Goal: Task Accomplishment & Management: Manage account settings

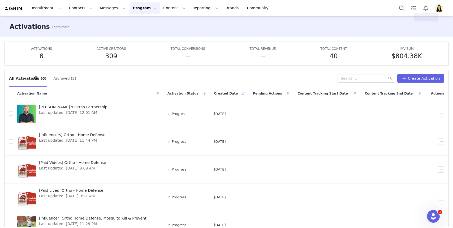
click at [436, 9] on img "Profile" at bounding box center [439, 8] width 8 height 8
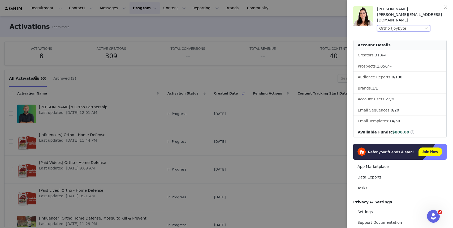
click at [409, 25] on div "Ortho (Joybyte)" at bounding box center [401, 28] width 44 height 6
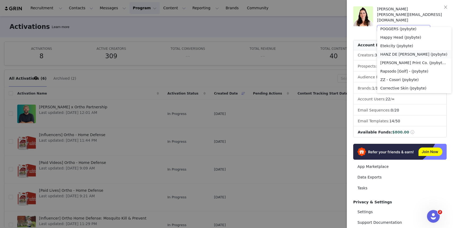
scroll to position [140, 0]
click at [398, 54] on li "HANZ DE FUKO (Joybyte)" at bounding box center [414, 54] width 74 height 8
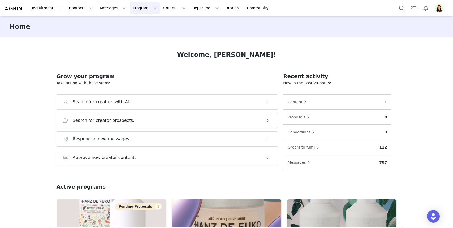
click at [138, 12] on button "Program Program" at bounding box center [144, 8] width 30 height 12
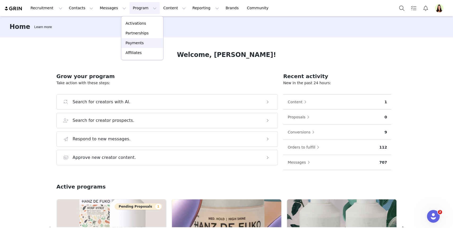
click at [140, 46] on link "Payments" at bounding box center [142, 43] width 42 height 10
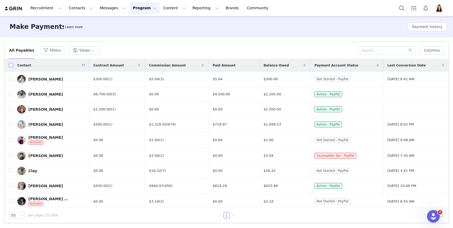
click at [12, 66] on input "checkbox" at bounding box center [11, 65] width 4 height 4
checkbox input "true"
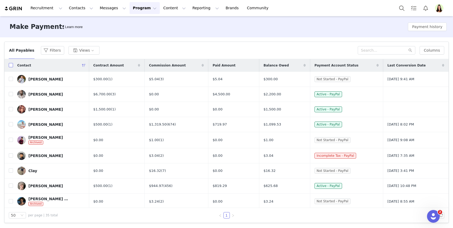
checkbox input "true"
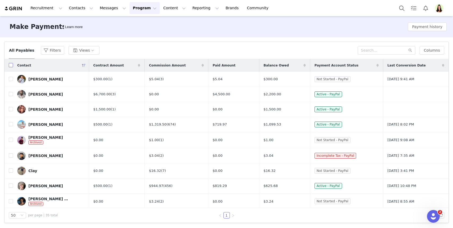
checkbox input "true"
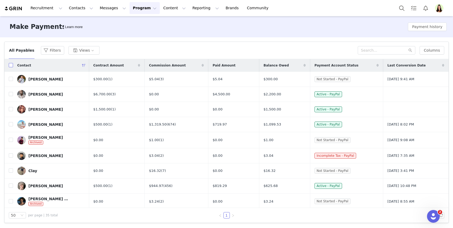
checkbox input "true"
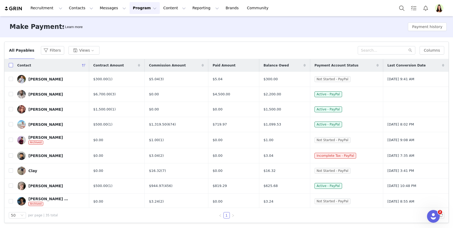
checkbox input "true"
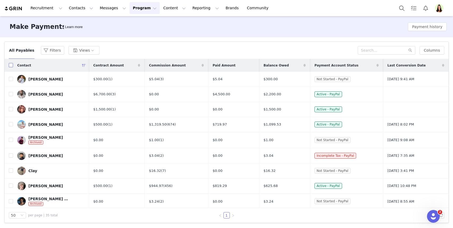
checkbox input "true"
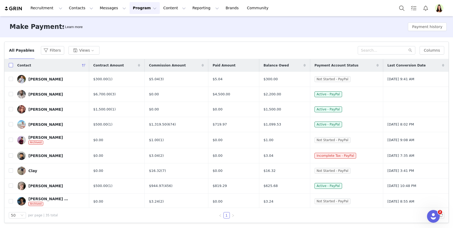
checkbox input "true"
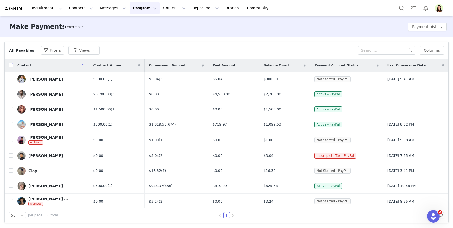
checkbox input "true"
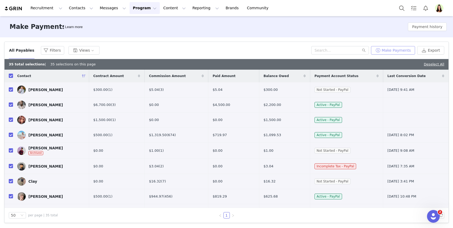
click at [394, 52] on button "Make Payments" at bounding box center [393, 50] width 44 height 8
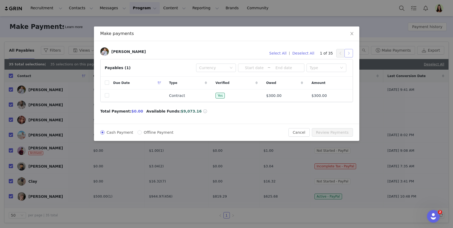
click at [348, 55] on button "button" at bounding box center [348, 53] width 8 height 8
click at [349, 55] on button "button" at bounding box center [348, 53] width 8 height 8
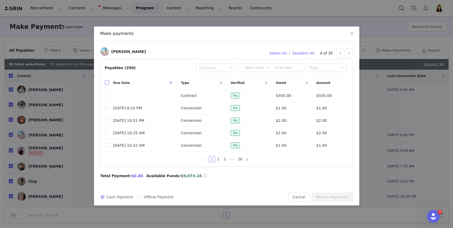
click at [107, 83] on input "checkbox" at bounding box center [107, 83] width 4 height 4
checkbox input "true"
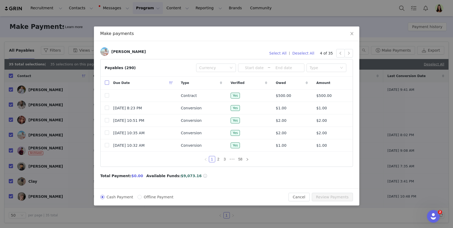
checkbox input "true"
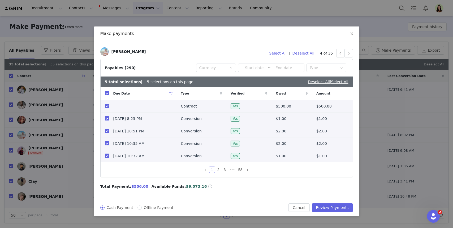
click at [107, 106] on input "checkbox" at bounding box center [107, 106] width 4 height 4
checkbox input "false"
click at [339, 85] on div "Deselect All | Select All" at bounding box center [328, 82] width 41 height 6
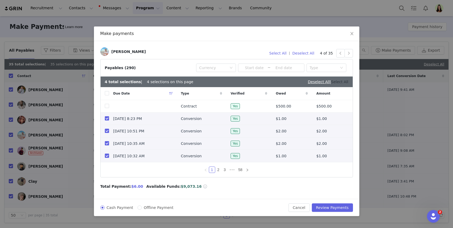
click at [339, 83] on link "Select All" at bounding box center [339, 82] width 17 height 4
checkbox input "true"
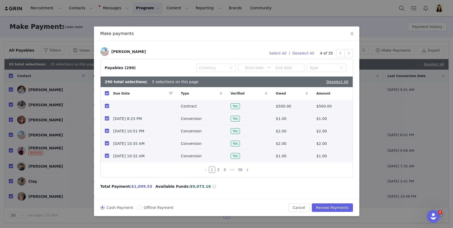
click at [241, 171] on link "58" at bounding box center [240, 170] width 7 height 6
click at [227, 170] on link "56" at bounding box center [225, 170] width 7 height 6
click at [209, 170] on link "1" at bounding box center [206, 170] width 6 height 6
click at [107, 94] on input "checkbox" at bounding box center [107, 93] width 4 height 4
checkbox input "false"
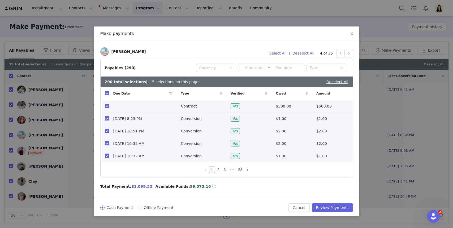
checkbox input "false"
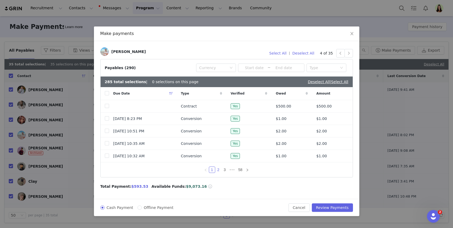
click at [219, 168] on link "2" at bounding box center [218, 170] width 6 height 6
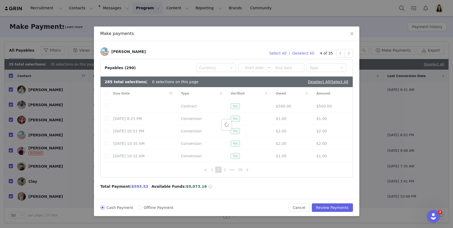
checkbox input "true"
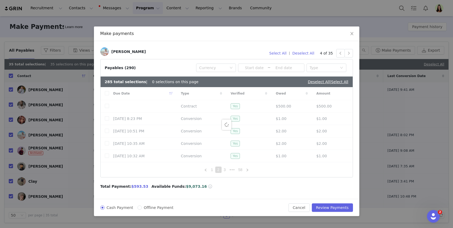
checkbox input "true"
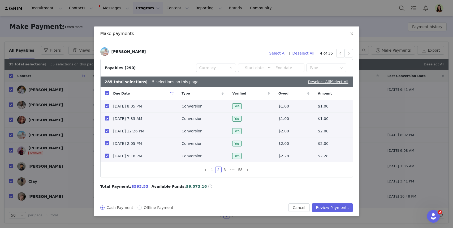
click at [107, 94] on input "checkbox" at bounding box center [107, 93] width 4 height 4
checkbox input "false"
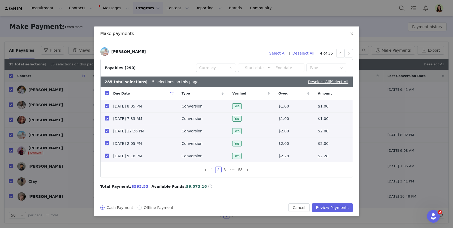
checkbox input "false"
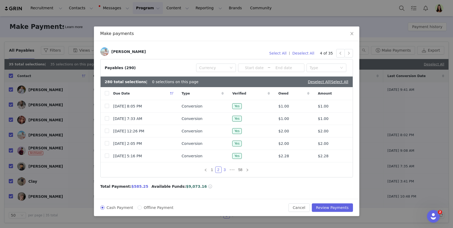
click at [224, 170] on link "3" at bounding box center [225, 170] width 6 height 6
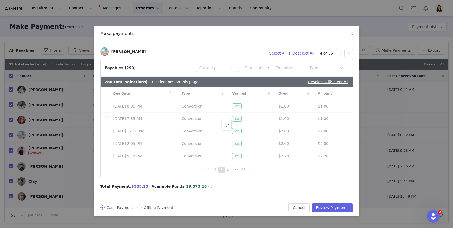
checkbox input "true"
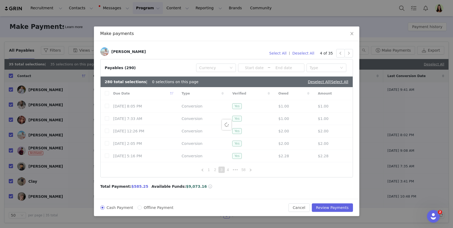
checkbox input "true"
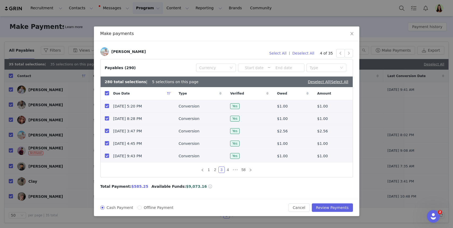
click at [105, 93] on input "checkbox" at bounding box center [107, 93] width 4 height 4
checkbox input "false"
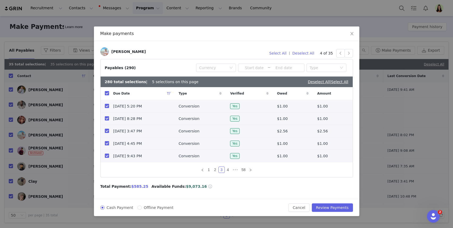
checkbox input "false"
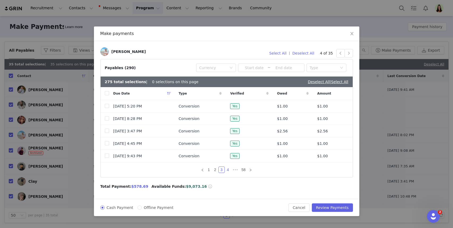
click at [225, 170] on link "4" at bounding box center [228, 170] width 6 height 6
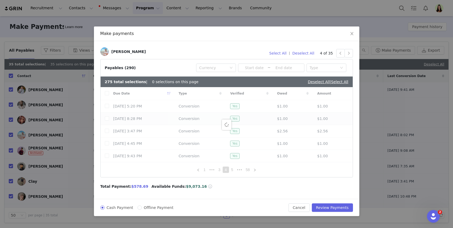
checkbox input "true"
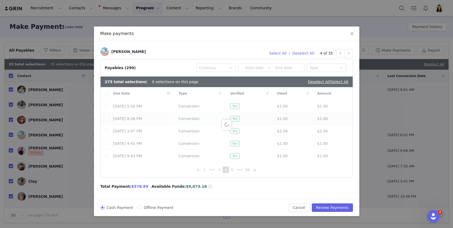
checkbox input "true"
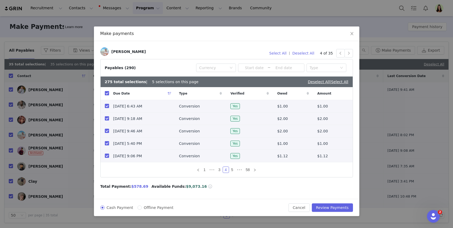
click at [107, 93] on input "checkbox" at bounding box center [107, 93] width 4 height 4
checkbox input "false"
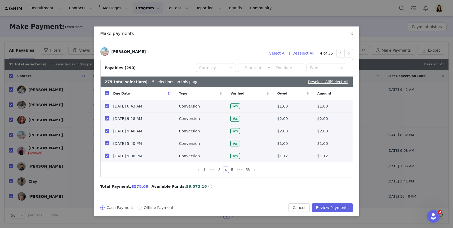
checkbox input "false"
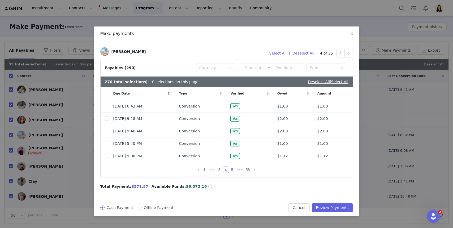
click at [231, 170] on link "5" at bounding box center [232, 170] width 6 height 6
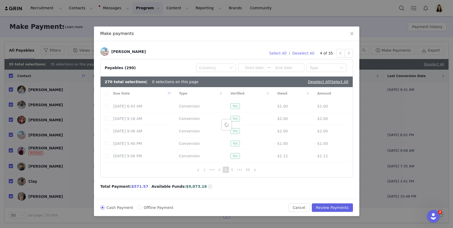
checkbox input "true"
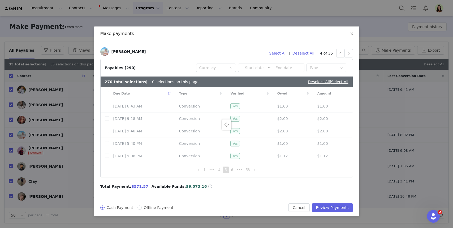
checkbox input "true"
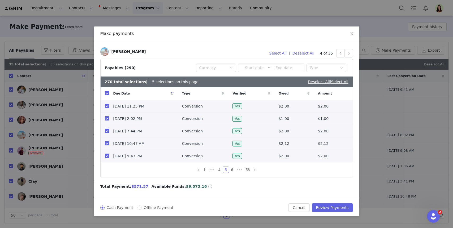
click at [106, 93] on input "checkbox" at bounding box center [107, 93] width 4 height 4
checkbox input "false"
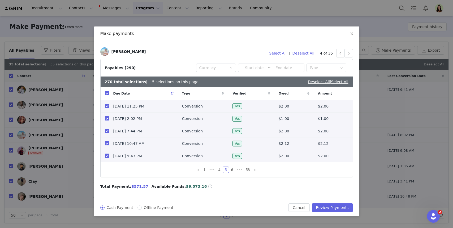
checkbox input "false"
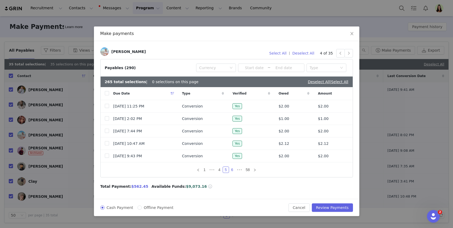
click at [230, 169] on link "6" at bounding box center [232, 170] width 6 height 6
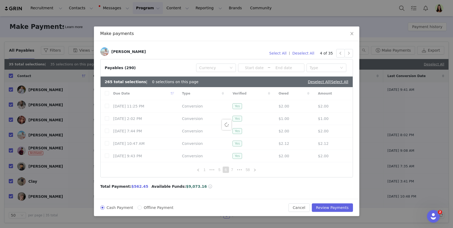
checkbox input "true"
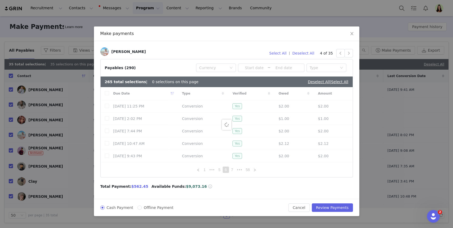
checkbox input "true"
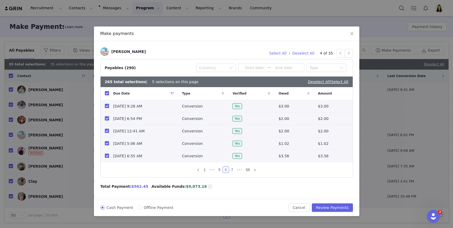
click at [107, 93] on input "checkbox" at bounding box center [107, 93] width 4 height 4
checkbox input "false"
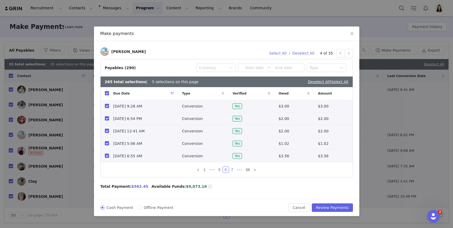
checkbox input "false"
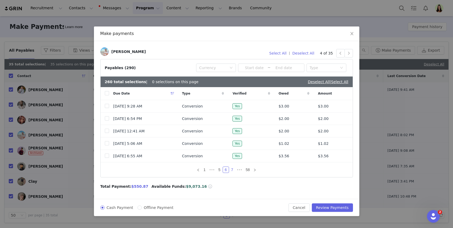
click at [232, 170] on link "7" at bounding box center [232, 170] width 6 height 6
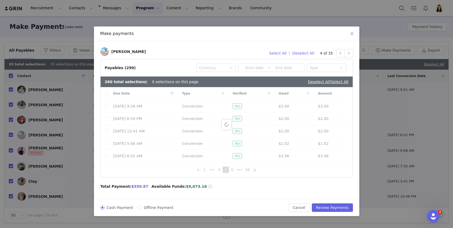
checkbox input "true"
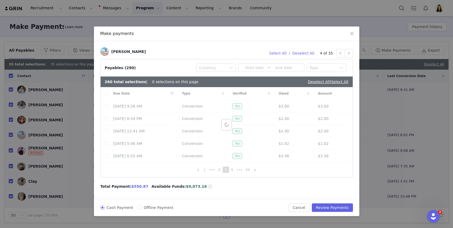
checkbox input "true"
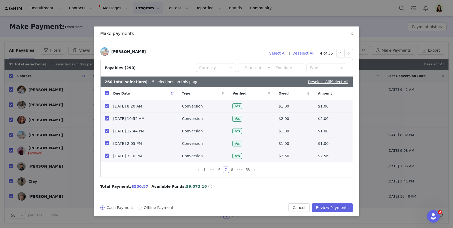
click at [107, 94] on input "checkbox" at bounding box center [107, 93] width 4 height 4
checkbox input "false"
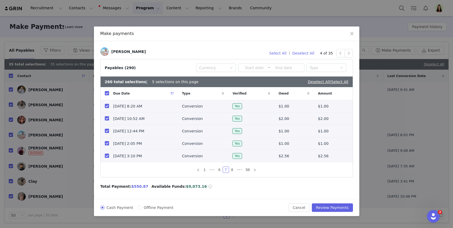
checkbox input "false"
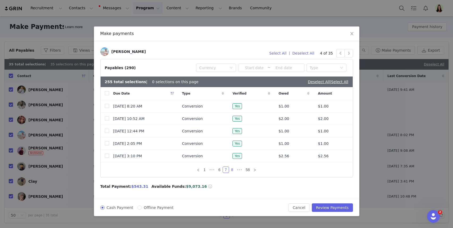
click at [233, 170] on link "8" at bounding box center [232, 170] width 6 height 6
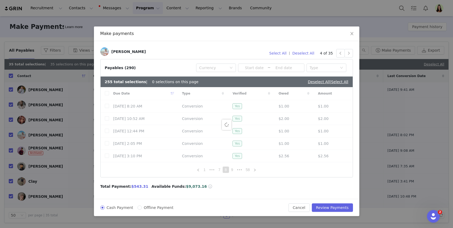
checkbox input "true"
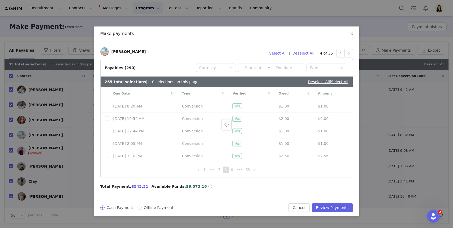
checkbox input "true"
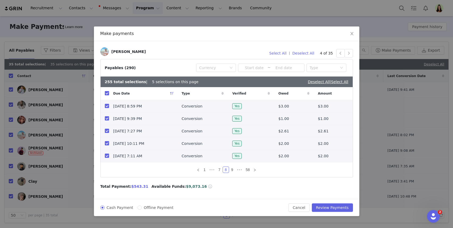
click at [108, 94] on input "checkbox" at bounding box center [107, 93] width 4 height 4
checkbox input "false"
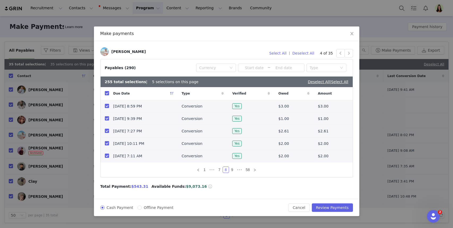
checkbox input "false"
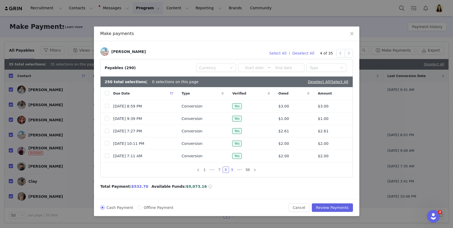
click at [232, 170] on link "9" at bounding box center [232, 170] width 6 height 6
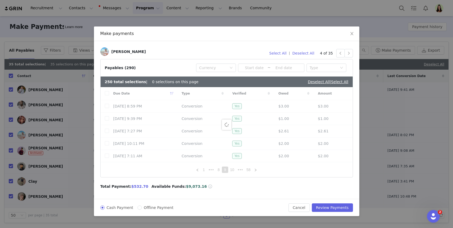
checkbox input "true"
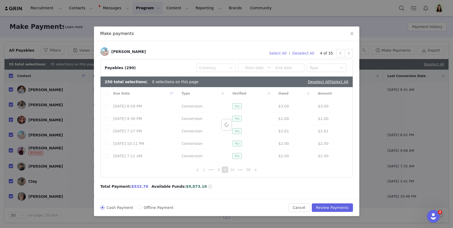
checkbox input "true"
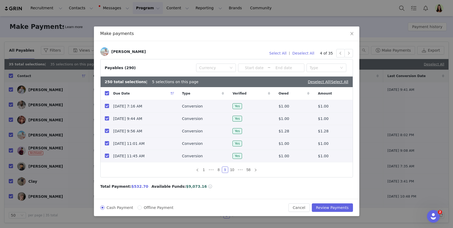
click at [105, 94] on input "checkbox" at bounding box center [107, 93] width 4 height 4
checkbox input "false"
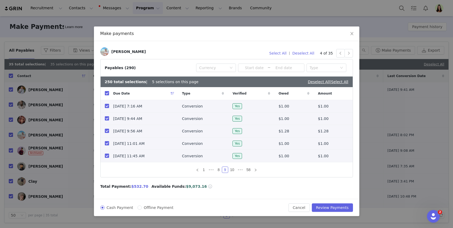
checkbox input "false"
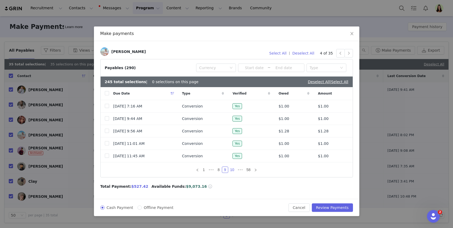
click at [233, 170] on link "10" at bounding box center [231, 170] width 7 height 6
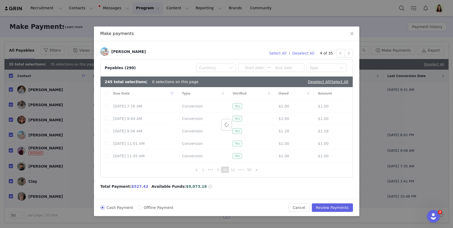
checkbox input "true"
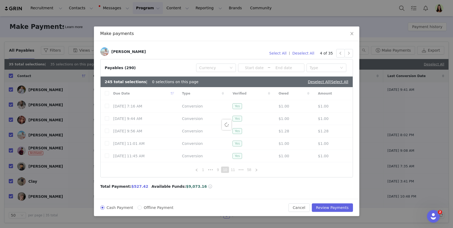
checkbox input "true"
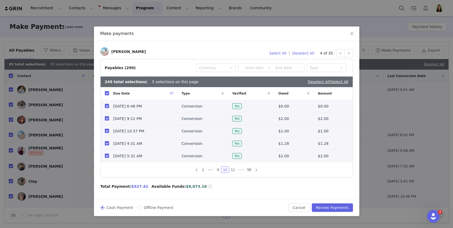
click at [106, 94] on input "checkbox" at bounding box center [107, 93] width 4 height 4
checkbox input "false"
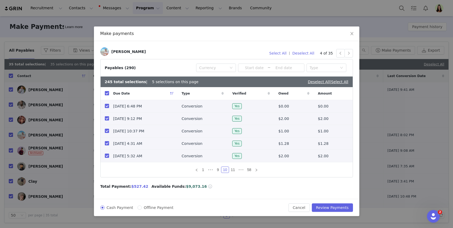
checkbox input "false"
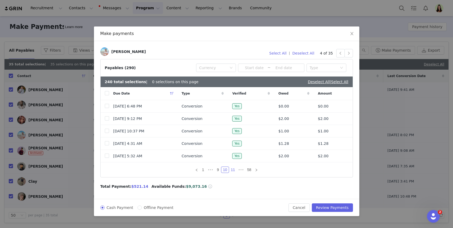
click at [232, 171] on link "11" at bounding box center [232, 170] width 7 height 6
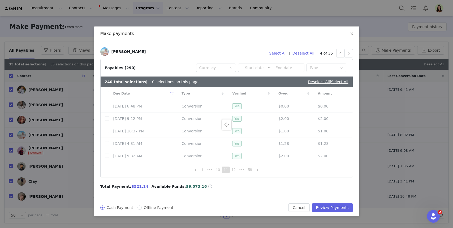
checkbox input "true"
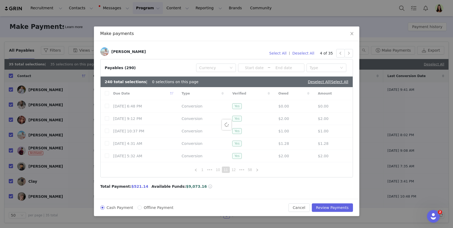
checkbox input "true"
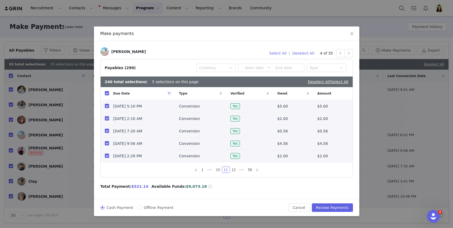
click at [107, 95] on input "checkbox" at bounding box center [107, 93] width 4 height 4
checkbox input "false"
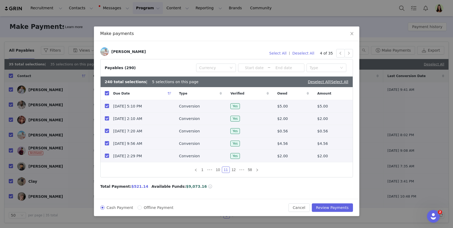
checkbox input "false"
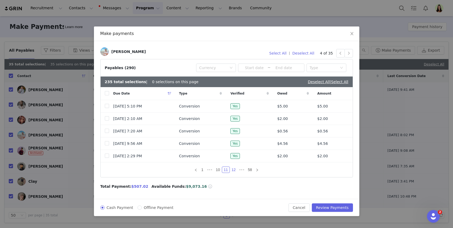
click at [233, 170] on link "12" at bounding box center [233, 170] width 7 height 6
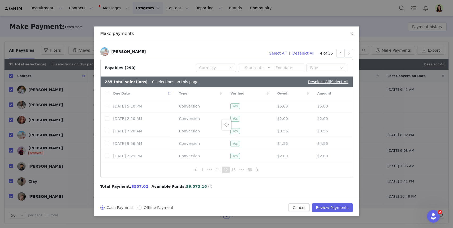
checkbox input "true"
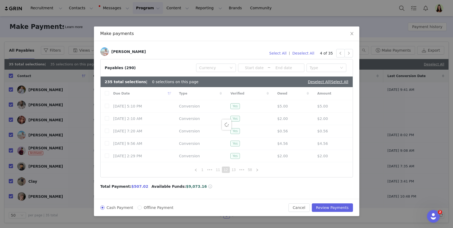
checkbox input "true"
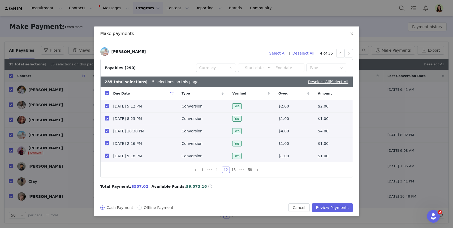
click at [106, 93] on input "checkbox" at bounding box center [107, 93] width 4 height 4
checkbox input "false"
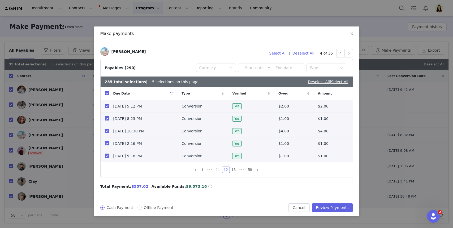
checkbox input "false"
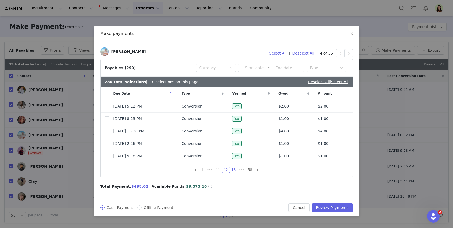
click at [231, 169] on link "13" at bounding box center [233, 170] width 7 height 6
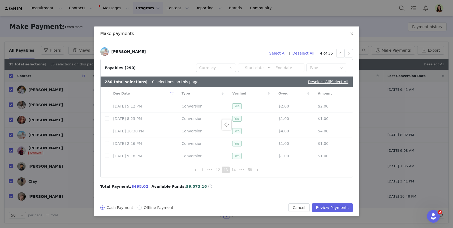
checkbox input "true"
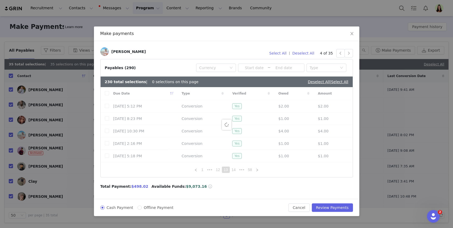
checkbox input "true"
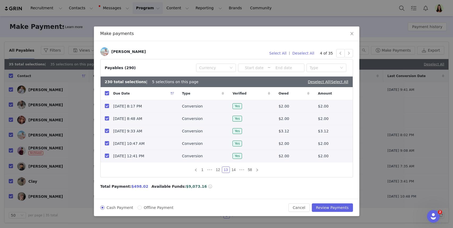
click at [107, 93] on input "checkbox" at bounding box center [107, 93] width 4 height 4
checkbox input "false"
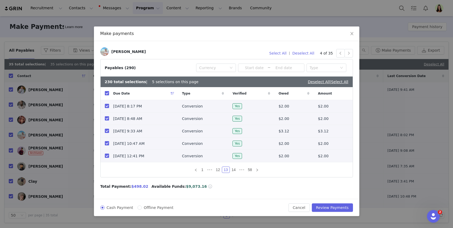
checkbox input "false"
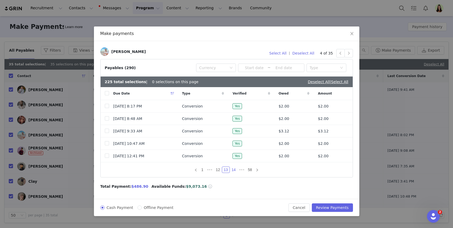
click at [233, 169] on link "14" at bounding box center [233, 170] width 7 height 6
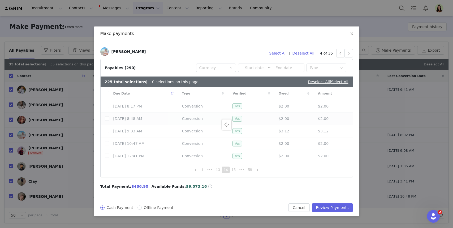
checkbox input "true"
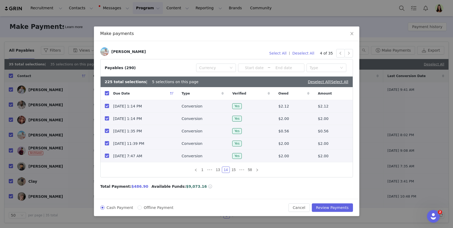
click at [107, 92] on input "checkbox" at bounding box center [107, 93] width 4 height 4
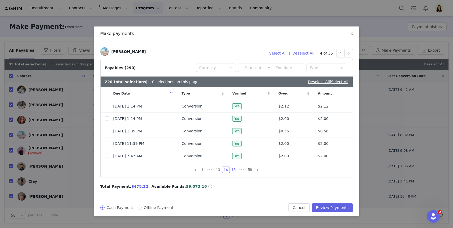
click at [233, 169] on link "15" at bounding box center [233, 170] width 7 height 6
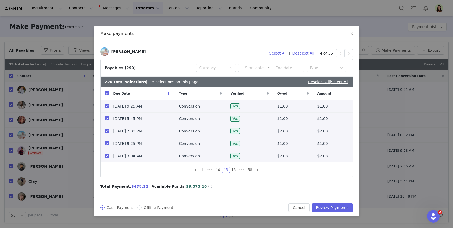
click at [107, 93] on input "checkbox" at bounding box center [107, 93] width 4 height 4
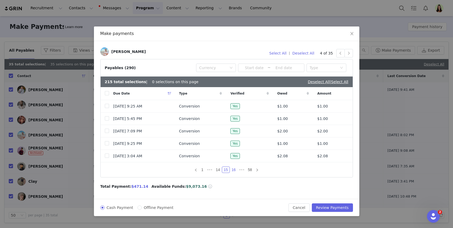
click at [232, 169] on link "16" at bounding box center [233, 170] width 7 height 6
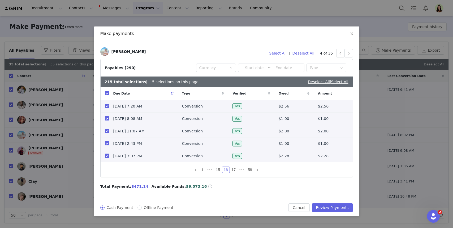
click at [106, 93] on input "checkbox" at bounding box center [107, 93] width 4 height 4
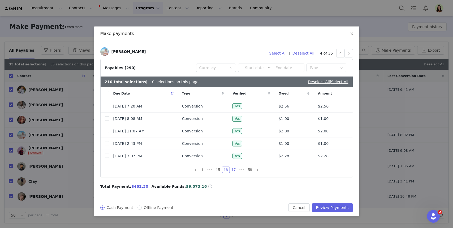
click at [233, 170] on link "17" at bounding box center [233, 170] width 7 height 6
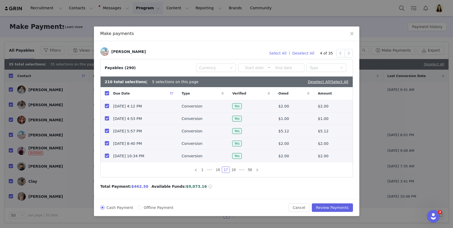
click at [106, 93] on input "checkbox" at bounding box center [107, 93] width 4 height 4
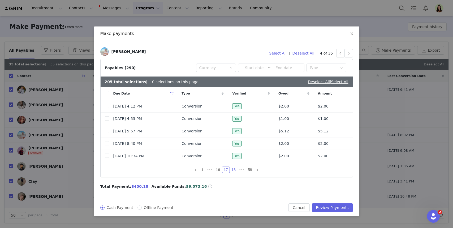
click at [233, 169] on link "18" at bounding box center [233, 170] width 7 height 6
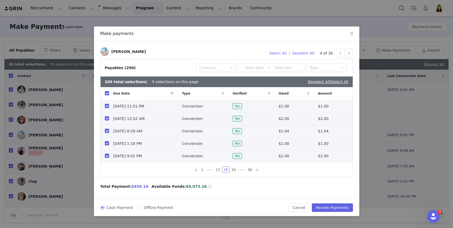
click at [107, 93] on input "checkbox" at bounding box center [107, 93] width 4 height 4
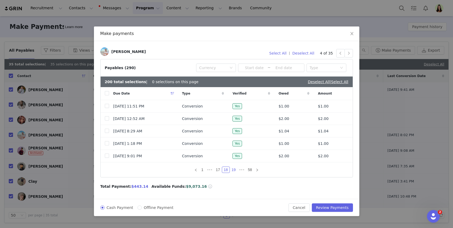
click at [235, 171] on link "19" at bounding box center [233, 170] width 7 height 6
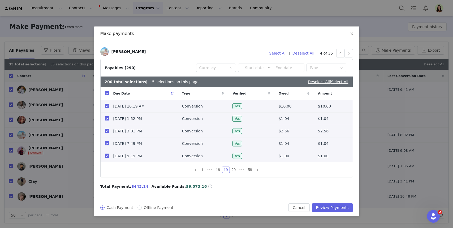
click at [105, 94] on input "checkbox" at bounding box center [107, 93] width 4 height 4
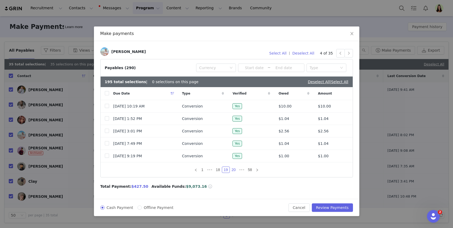
click at [232, 171] on link "20" at bounding box center [233, 170] width 7 height 6
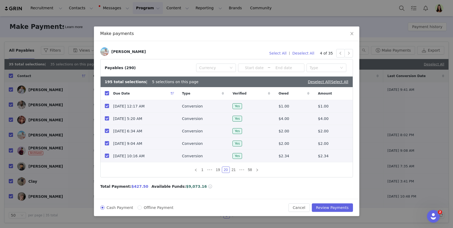
click at [106, 93] on input "checkbox" at bounding box center [107, 93] width 4 height 4
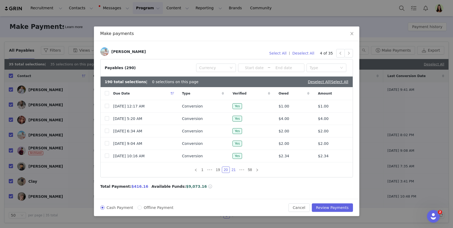
click at [233, 168] on link "21" at bounding box center [233, 170] width 7 height 6
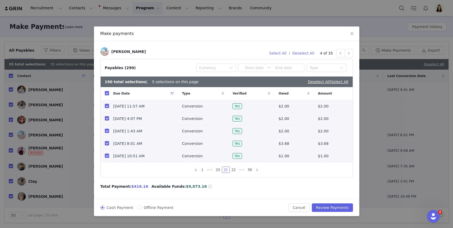
click at [106, 93] on input "checkbox" at bounding box center [107, 93] width 4 height 4
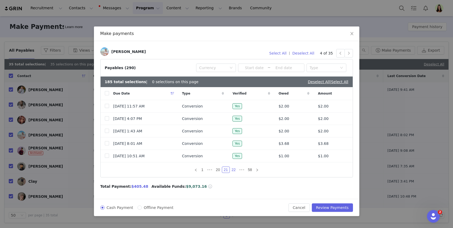
click at [233, 171] on link "22" at bounding box center [233, 170] width 7 height 6
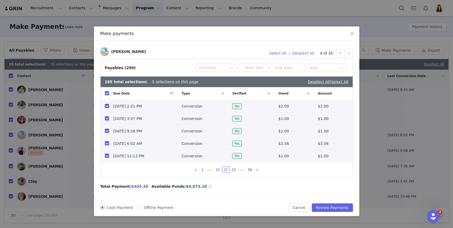
click at [108, 93] on input "checkbox" at bounding box center [107, 93] width 4 height 4
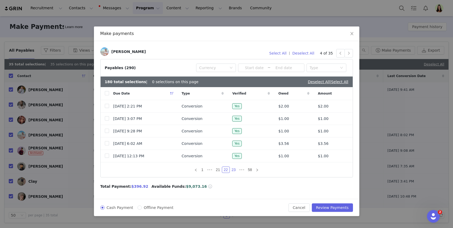
click at [230, 170] on li "23" at bounding box center [234, 170] width 8 height 6
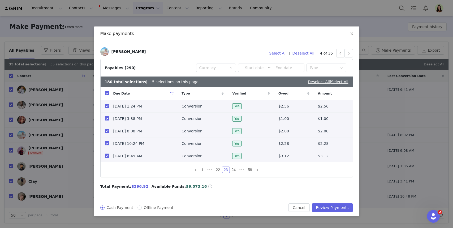
click at [107, 93] on input "checkbox" at bounding box center [107, 93] width 4 height 4
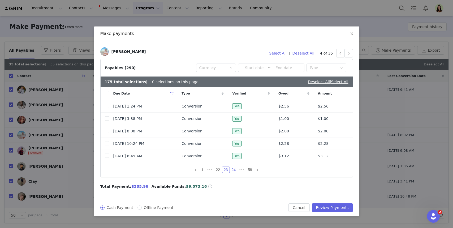
click at [233, 168] on link "24" at bounding box center [233, 170] width 7 height 6
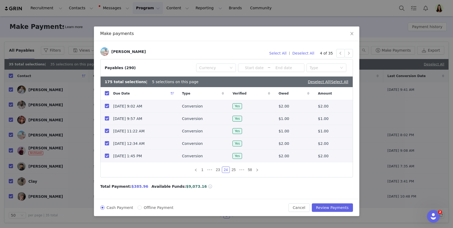
click at [108, 94] on input "checkbox" at bounding box center [107, 93] width 4 height 4
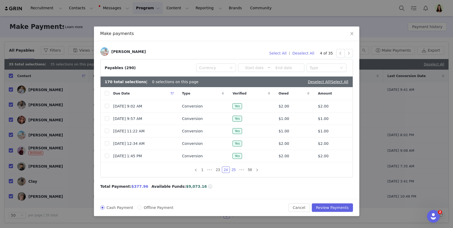
click at [232, 171] on link "25" at bounding box center [233, 170] width 7 height 6
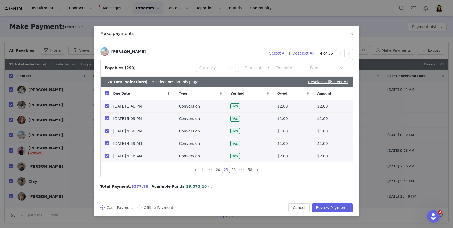
click at [108, 92] on input "checkbox" at bounding box center [107, 93] width 4 height 4
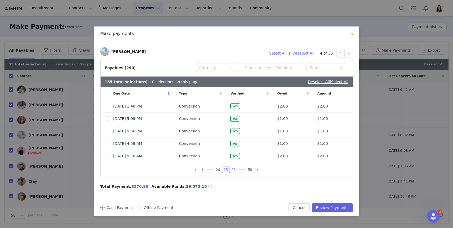
click at [232, 169] on link "26" at bounding box center [233, 170] width 7 height 6
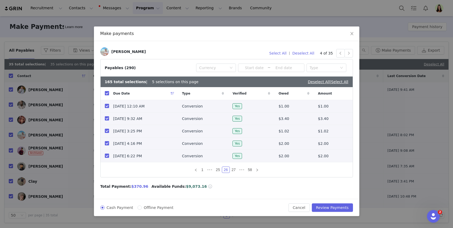
click at [107, 94] on input "checkbox" at bounding box center [107, 93] width 4 height 4
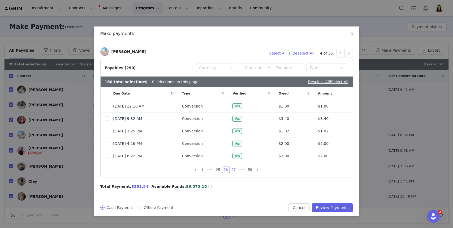
click at [233, 170] on link "27" at bounding box center [233, 170] width 7 height 6
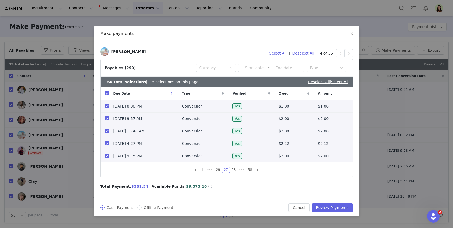
click at [105, 94] on input "checkbox" at bounding box center [107, 93] width 4 height 4
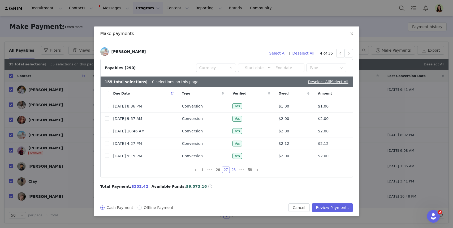
click at [236, 172] on link "28" at bounding box center [233, 170] width 7 height 6
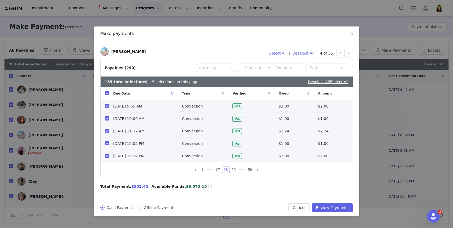
click at [105, 93] on input "checkbox" at bounding box center [107, 93] width 4 height 4
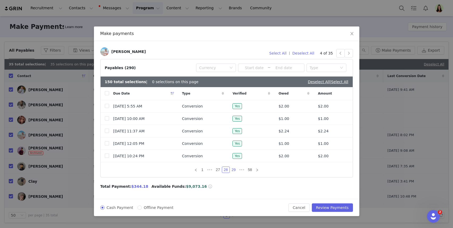
click at [231, 171] on link "29" at bounding box center [233, 170] width 7 height 6
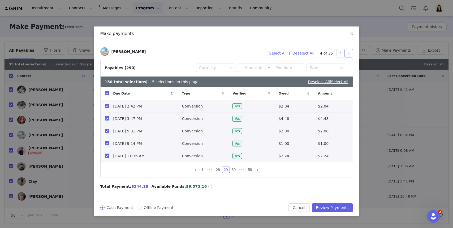
click at [348, 54] on button "button" at bounding box center [348, 53] width 8 height 8
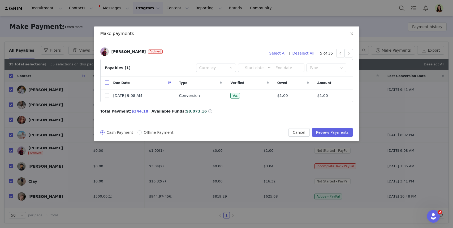
click at [108, 85] on input "checkbox" at bounding box center [107, 83] width 4 height 4
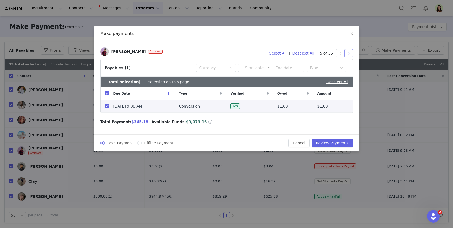
click at [348, 54] on button "button" at bounding box center [348, 53] width 8 height 8
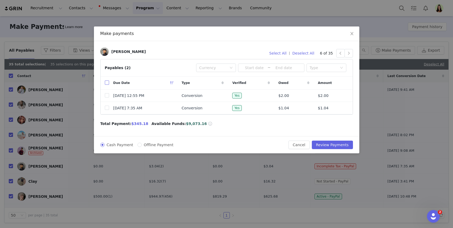
click at [105, 83] on input "checkbox" at bounding box center [107, 83] width 4 height 4
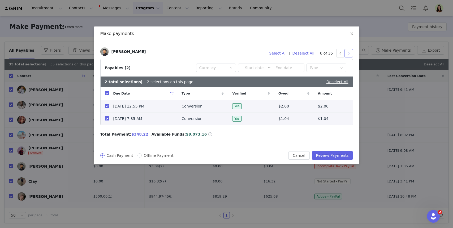
click at [350, 53] on button "button" at bounding box center [348, 53] width 8 height 8
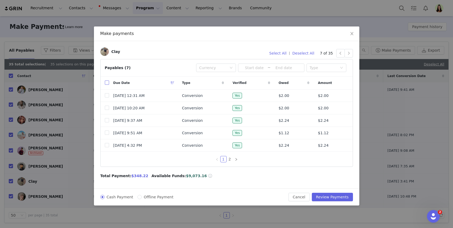
click at [106, 82] on input "checkbox" at bounding box center [107, 83] width 4 height 4
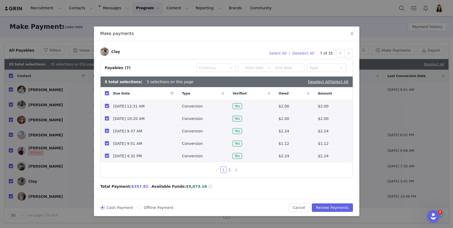
click at [229, 170] on link "2" at bounding box center [230, 170] width 6 height 6
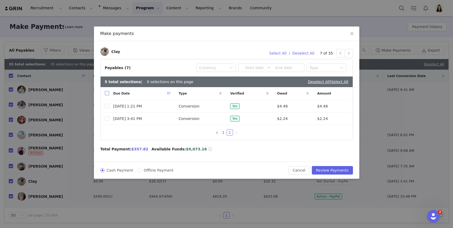
click at [107, 92] on input "checkbox" at bounding box center [107, 93] width 4 height 4
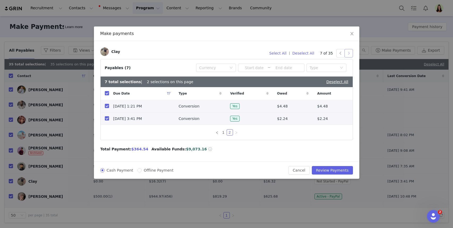
click at [350, 54] on button "button" at bounding box center [348, 53] width 8 height 8
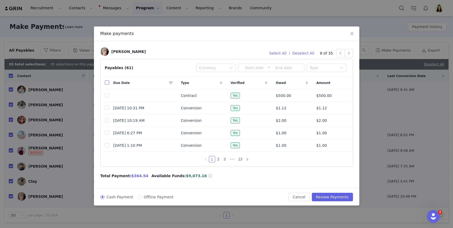
click at [106, 83] on input "checkbox" at bounding box center [107, 83] width 4 height 4
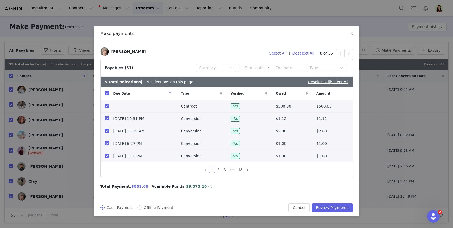
click at [107, 108] on input "checkbox" at bounding box center [107, 106] width 4 height 4
click at [107, 93] on input "checkbox" at bounding box center [107, 93] width 4 height 4
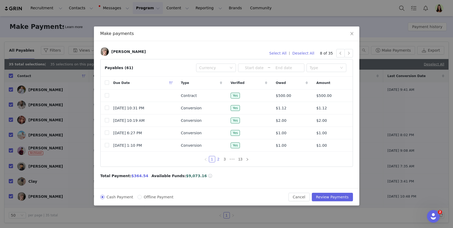
click at [219, 160] on link "2" at bounding box center [218, 160] width 6 height 6
click at [224, 161] on link "3" at bounding box center [225, 160] width 6 height 6
click at [228, 160] on link "4" at bounding box center [228, 160] width 6 height 6
click at [229, 161] on link "5" at bounding box center [232, 160] width 6 height 6
click at [231, 161] on link "6" at bounding box center [232, 160] width 6 height 6
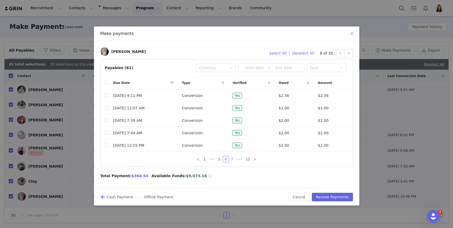
click at [231, 161] on link "7" at bounding box center [232, 160] width 6 height 6
click at [231, 161] on link "8" at bounding box center [232, 160] width 6 height 6
click at [231, 161] on link "9" at bounding box center [232, 160] width 6 height 6
click at [231, 161] on link "10" at bounding box center [231, 160] width 7 height 6
click at [232, 161] on link "11" at bounding box center [232, 160] width 7 height 6
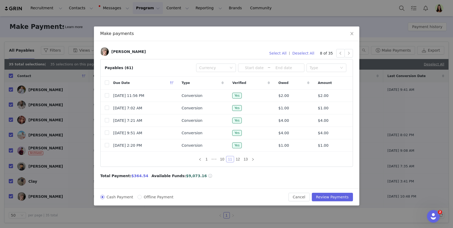
click at [232, 161] on link "11" at bounding box center [229, 160] width 7 height 6
click at [236, 161] on link "12" at bounding box center [237, 160] width 7 height 6
click at [238, 161] on link "13" at bounding box center [241, 160] width 7 height 6
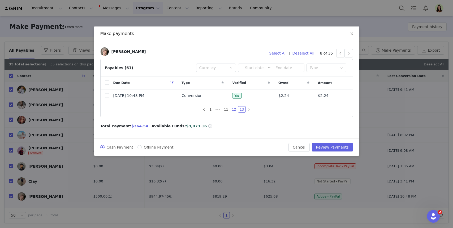
click at [236, 108] on link "12" at bounding box center [233, 110] width 7 height 6
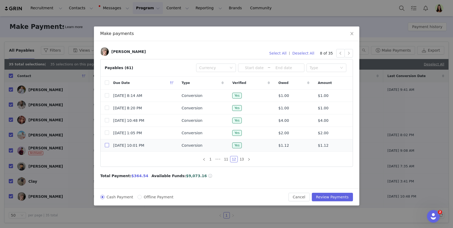
click at [107, 146] on input "checkbox" at bounding box center [107, 145] width 4 height 4
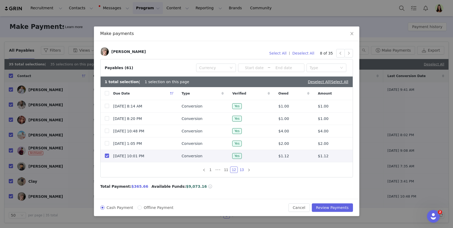
click at [242, 171] on link "13" at bounding box center [241, 170] width 7 height 6
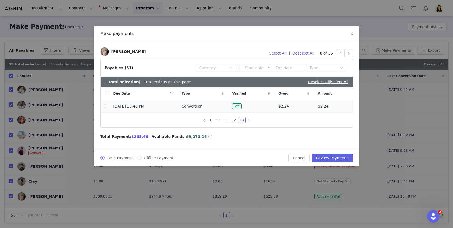
click at [107, 107] on input "checkbox" at bounding box center [107, 106] width 4 height 4
click at [349, 56] on button "button" at bounding box center [348, 53] width 8 height 8
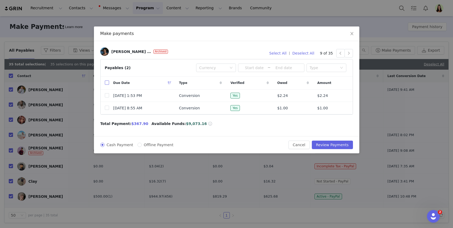
click at [106, 82] on input "checkbox" at bounding box center [107, 83] width 4 height 4
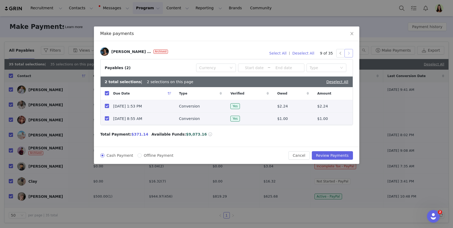
click at [348, 56] on button "button" at bounding box center [348, 53] width 8 height 8
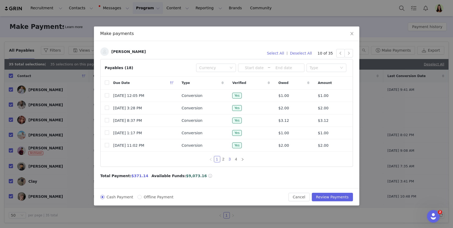
click at [231, 161] on link "3" at bounding box center [230, 160] width 6 height 6
click at [235, 162] on link "4" at bounding box center [236, 160] width 6 height 6
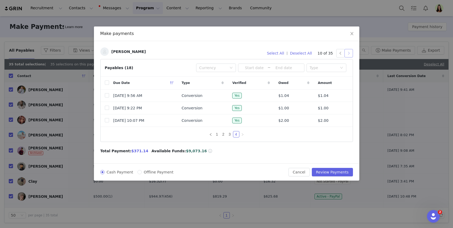
click at [348, 55] on button "button" at bounding box center [348, 53] width 8 height 8
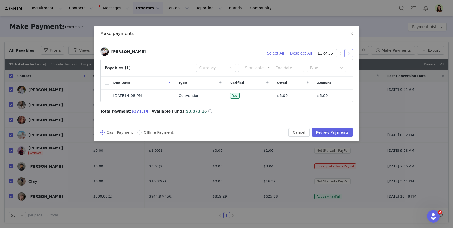
click at [348, 55] on button "button" at bounding box center [348, 53] width 8 height 8
click at [348, 56] on button "button" at bounding box center [348, 53] width 8 height 8
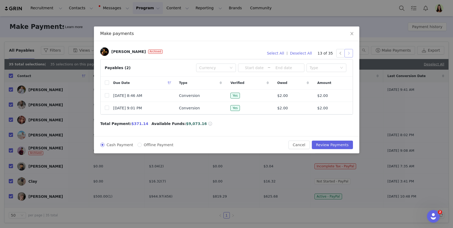
click at [349, 57] on button "button" at bounding box center [348, 53] width 8 height 8
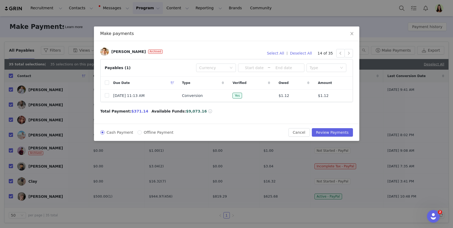
click at [349, 58] on div "[PERSON_NAME] Archived Select All | Deselect All 14 of 35" at bounding box center [226, 53] width 253 height 12
click at [348, 57] on button "button" at bounding box center [348, 53] width 8 height 8
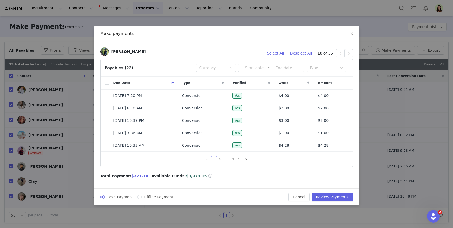
click at [226, 160] on link "3" at bounding box center [227, 160] width 6 height 6
click at [234, 160] on link "4" at bounding box center [233, 160] width 6 height 6
click at [106, 134] on input "checkbox" at bounding box center [107, 133] width 4 height 4
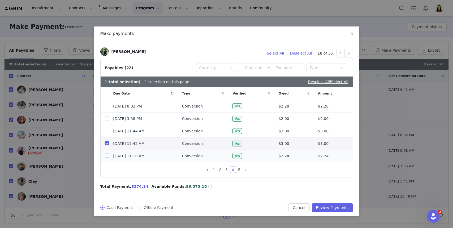
click at [107, 155] on input "checkbox" at bounding box center [107, 156] width 4 height 4
click at [238, 170] on link "5" at bounding box center [239, 170] width 6 height 6
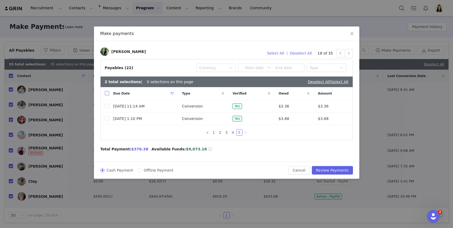
click at [107, 94] on input "checkbox" at bounding box center [107, 93] width 4 height 4
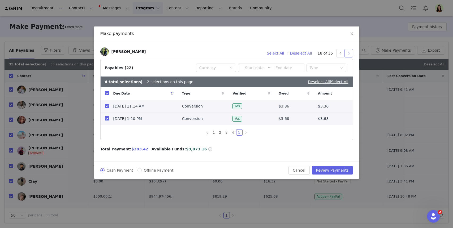
click at [349, 57] on button "button" at bounding box center [348, 53] width 8 height 8
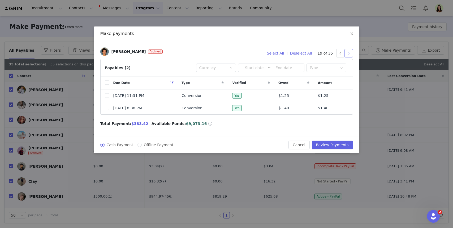
click at [349, 57] on button "button" at bounding box center [348, 53] width 8 height 8
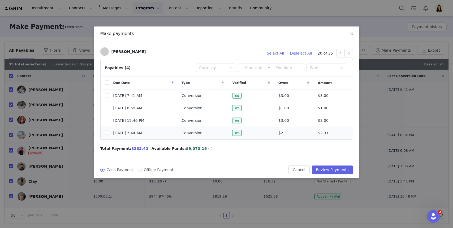
click at [104, 132] on td at bounding box center [105, 133] width 8 height 12
click at [108, 134] on input "checkbox" at bounding box center [107, 133] width 4 height 4
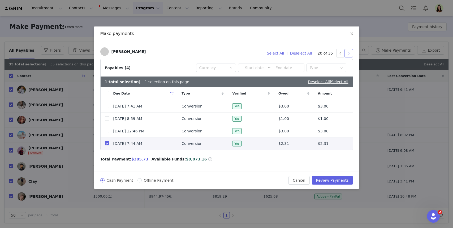
click at [347, 54] on button "button" at bounding box center [348, 53] width 8 height 8
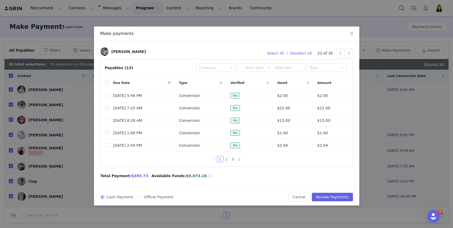
click at [229, 160] on link "2" at bounding box center [227, 160] width 6 height 6
click at [233, 162] on link "3" at bounding box center [233, 160] width 6 height 6
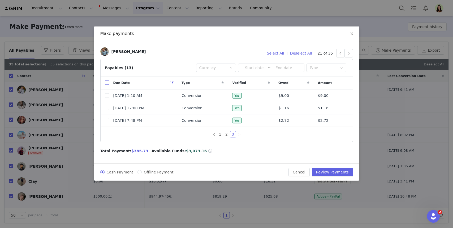
click at [106, 84] on input "checkbox" at bounding box center [107, 83] width 4 height 4
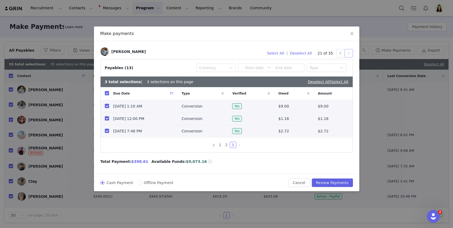
click at [348, 55] on button "button" at bounding box center [348, 53] width 8 height 8
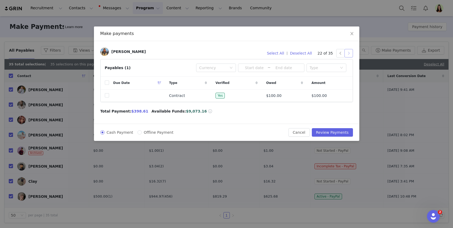
click at [348, 55] on button "button" at bounding box center [348, 53] width 8 height 8
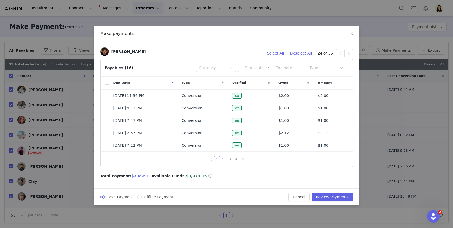
click at [225, 158] on link "2" at bounding box center [223, 160] width 6 height 6
click at [230, 158] on link "3" at bounding box center [230, 160] width 6 height 6
click at [237, 161] on link "4" at bounding box center [236, 160] width 6 height 6
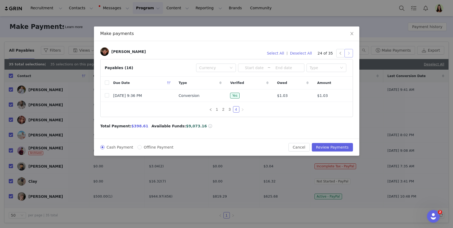
click at [350, 52] on button "button" at bounding box center [348, 53] width 8 height 8
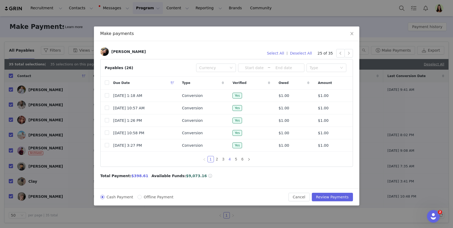
click at [231, 160] on link "4" at bounding box center [230, 160] width 6 height 6
click at [240, 160] on link "6" at bounding box center [243, 160] width 6 height 6
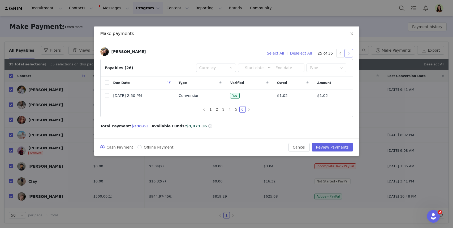
click at [348, 57] on button "button" at bounding box center [348, 53] width 8 height 8
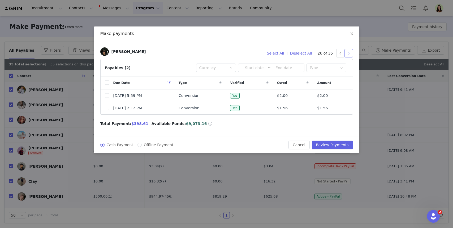
click at [348, 57] on button "button" at bounding box center [348, 53] width 8 height 8
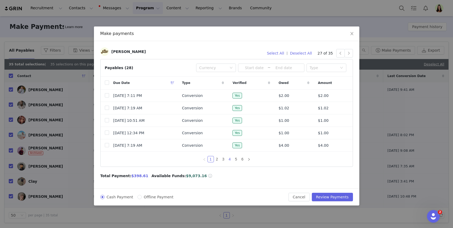
click at [231, 159] on link "4" at bounding box center [230, 160] width 6 height 6
click at [236, 160] on link "5" at bounding box center [236, 160] width 6 height 6
click at [106, 84] on input "checkbox" at bounding box center [107, 83] width 4 height 4
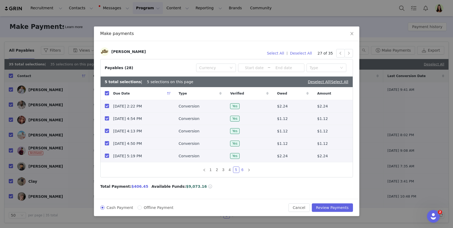
click at [243, 170] on link "6" at bounding box center [243, 170] width 6 height 6
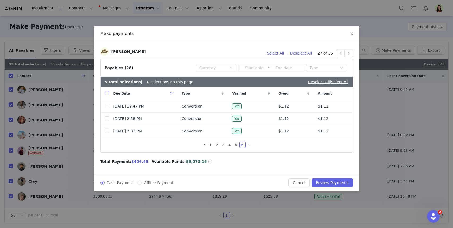
click at [106, 94] on input "checkbox" at bounding box center [107, 93] width 4 height 4
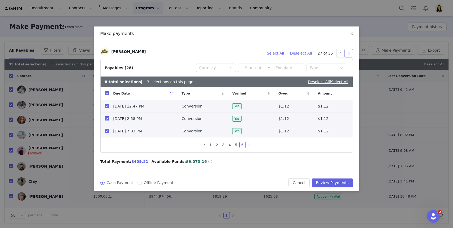
click at [349, 54] on button "button" at bounding box center [348, 53] width 8 height 8
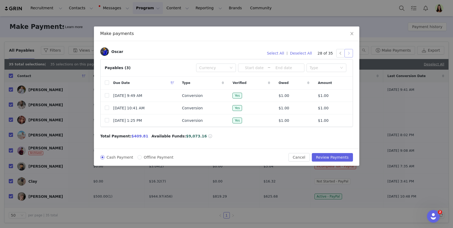
click at [349, 54] on button "button" at bounding box center [348, 53] width 8 height 8
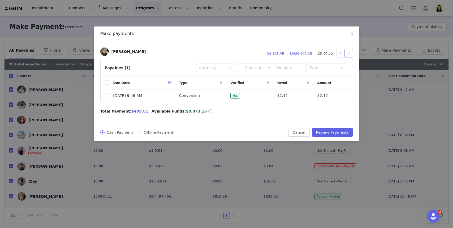
click at [349, 54] on button "button" at bounding box center [348, 53] width 8 height 8
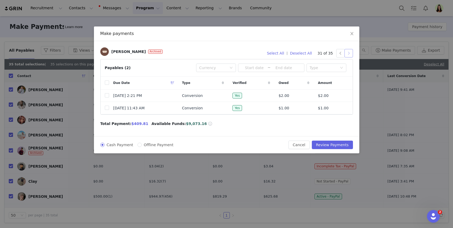
click at [349, 54] on button "button" at bounding box center [348, 53] width 8 height 8
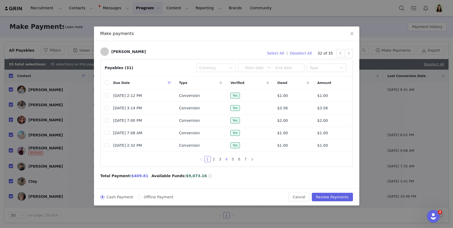
click at [225, 160] on link "4" at bounding box center [227, 160] width 6 height 6
click at [235, 160] on link "5" at bounding box center [233, 160] width 6 height 6
click at [237, 161] on link "6" at bounding box center [239, 160] width 6 height 6
click at [244, 161] on link "7" at bounding box center [246, 160] width 6 height 6
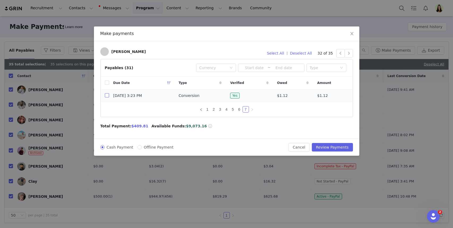
click at [107, 95] on input "checkbox" at bounding box center [107, 95] width 4 height 4
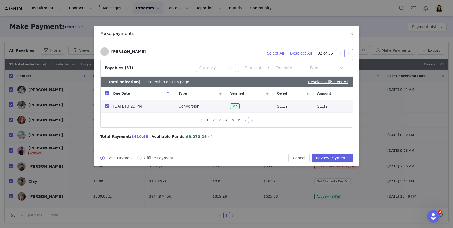
click at [349, 54] on button "button" at bounding box center [348, 53] width 8 height 8
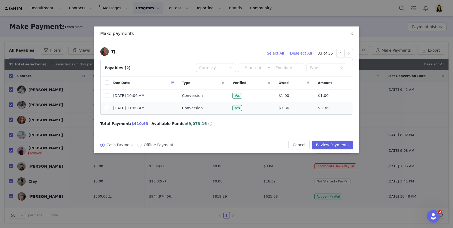
click at [107, 108] on input "checkbox" at bounding box center [107, 108] width 4 height 4
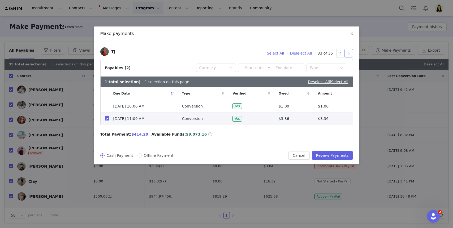
click at [346, 54] on button "button" at bounding box center [348, 53] width 8 height 8
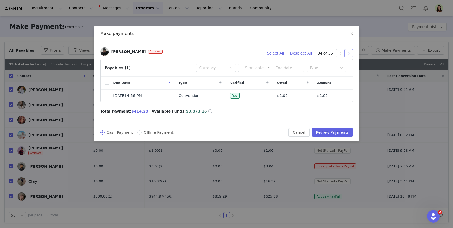
click at [346, 53] on button "button" at bounding box center [348, 53] width 8 height 8
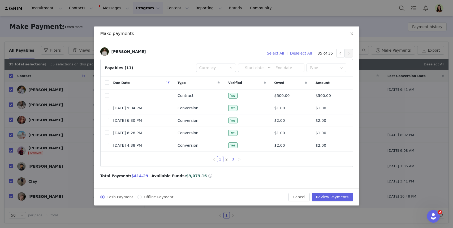
click at [234, 159] on link "3" at bounding box center [233, 160] width 6 height 6
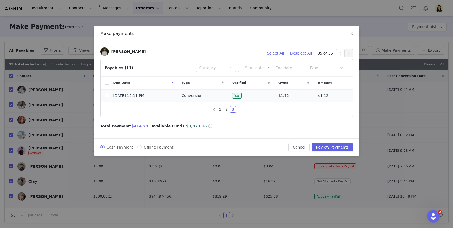
click at [108, 94] on input "checkbox" at bounding box center [107, 95] width 4 height 4
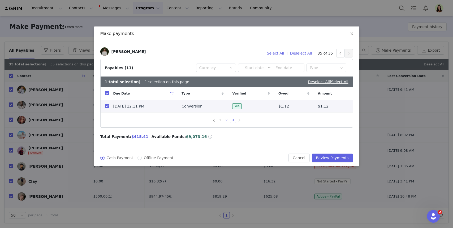
click at [229, 121] on link "2" at bounding box center [227, 120] width 6 height 6
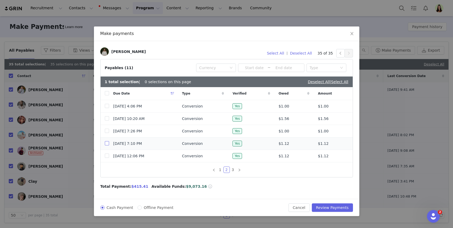
click at [108, 145] on input "checkbox" at bounding box center [107, 143] width 4 height 4
click at [109, 156] on td "[DATE] 12:06 PM" at bounding box center [143, 156] width 69 height 12
click at [107, 157] on input "checkbox" at bounding box center [107, 156] width 4 height 4
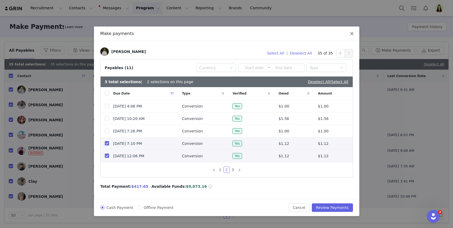
click at [351, 35] on icon "icon: close" at bounding box center [352, 34] width 4 height 4
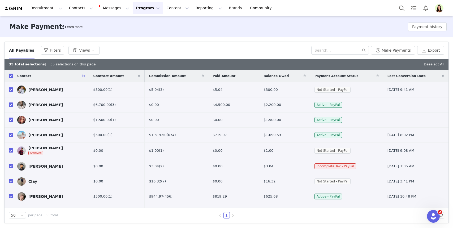
click at [439, 7] on img "Profile" at bounding box center [439, 8] width 8 height 8
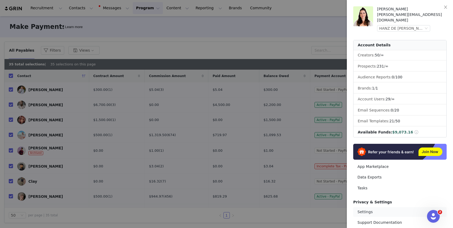
click at [361, 207] on link "Settings" at bounding box center [399, 212] width 93 height 10
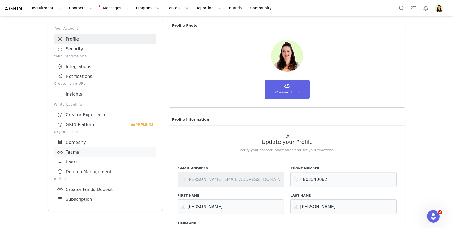
scroll to position [25, 0]
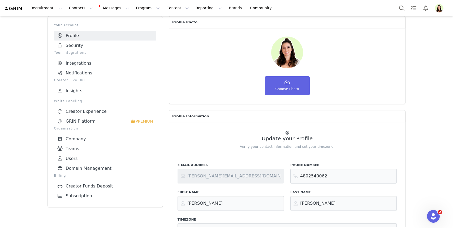
click at [100, 177] on div "Billing Creator Funds Deposit Subscription" at bounding box center [105, 187] width 102 height 28
click at [100, 181] on link "Creator Funds Deposit" at bounding box center [105, 186] width 102 height 10
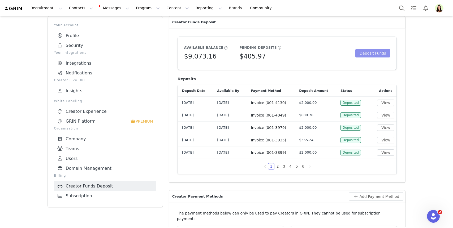
click at [371, 55] on button "Deposit Funds" at bounding box center [372, 53] width 35 height 8
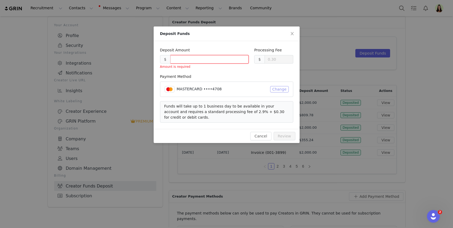
click at [277, 88] on button "Change" at bounding box center [279, 89] width 19 height 6
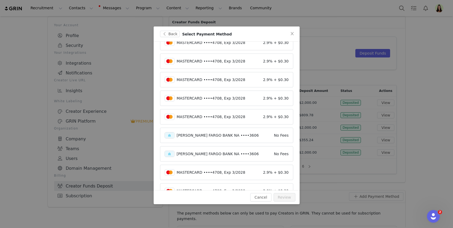
scroll to position [357, 0]
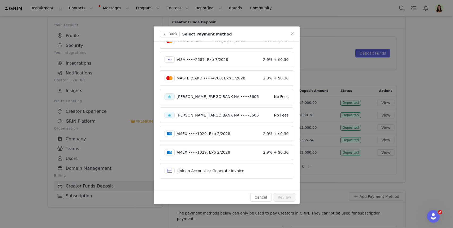
click at [207, 172] on span "Link an Account or Generate Invoice" at bounding box center [211, 171] width 68 height 4
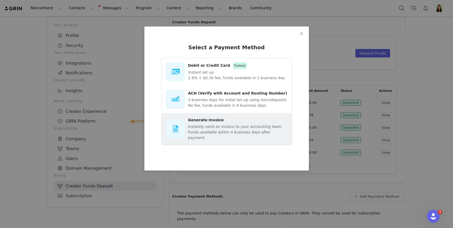
click at [210, 127] on p "Instantly send an invoice to your accounting team" at bounding box center [237, 127] width 99 height 6
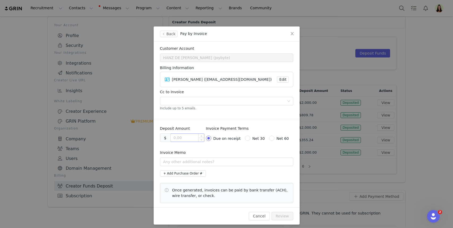
click at [180, 134] on input at bounding box center [187, 138] width 33 height 8
click at [190, 160] on input "text" at bounding box center [226, 162] width 133 height 8
click at [284, 217] on button "Review" at bounding box center [282, 216] width 22 height 8
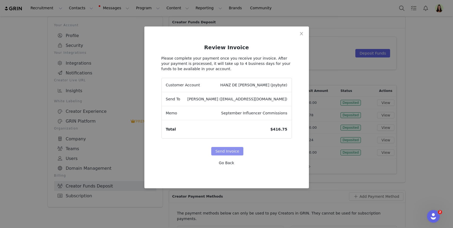
click at [232, 151] on button "Send Invoice" at bounding box center [227, 151] width 32 height 8
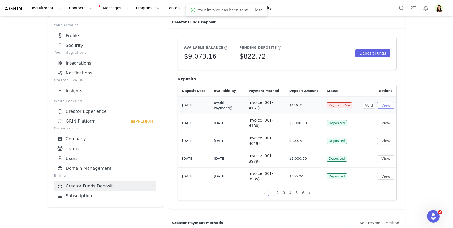
click at [386, 104] on button "View" at bounding box center [385, 105] width 17 height 6
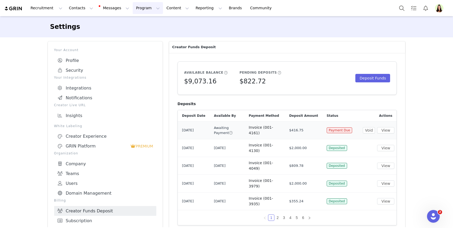
click at [137, 6] on button "Program Program" at bounding box center [148, 8] width 30 height 12
click at [142, 43] on p "Payments" at bounding box center [138, 43] width 18 height 6
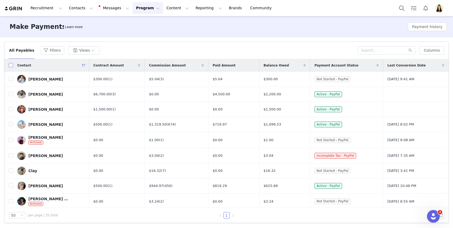
click at [10, 66] on input "checkbox" at bounding box center [11, 65] width 4 height 4
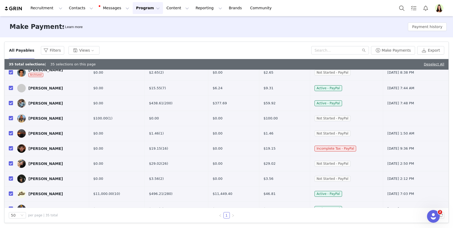
scroll to position [413, 0]
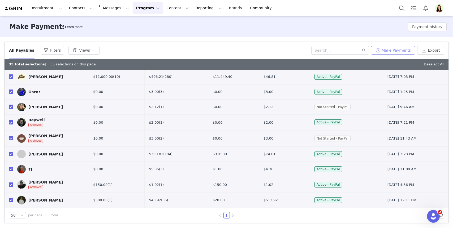
click at [385, 53] on button "Make Payments" at bounding box center [393, 50] width 44 height 8
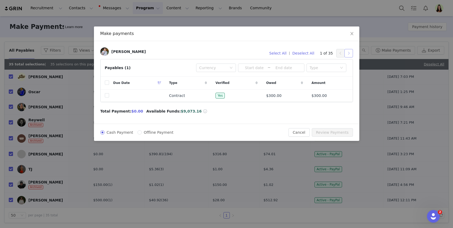
click at [346, 52] on button "button" at bounding box center [348, 53] width 8 height 8
click at [348, 54] on button "button" at bounding box center [348, 53] width 8 height 8
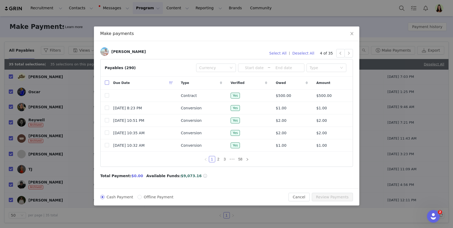
click at [106, 84] on input "checkbox" at bounding box center [107, 83] width 4 height 4
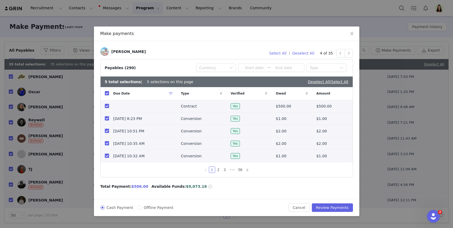
click at [105, 106] on input "checkbox" at bounding box center [107, 106] width 4 height 4
click at [216, 170] on link "2" at bounding box center [218, 170] width 6 height 6
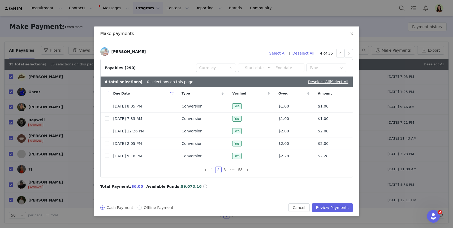
click at [108, 93] on input "checkbox" at bounding box center [107, 93] width 4 height 4
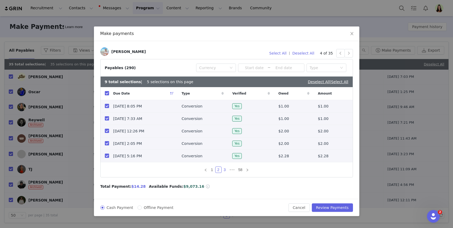
click at [223, 173] on link "3" at bounding box center [225, 170] width 6 height 6
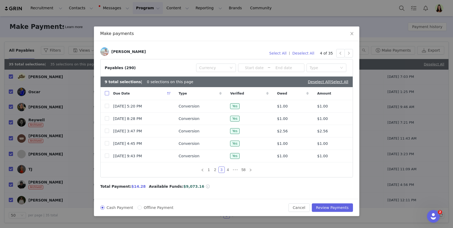
click at [106, 92] on input "checkbox" at bounding box center [107, 93] width 4 height 4
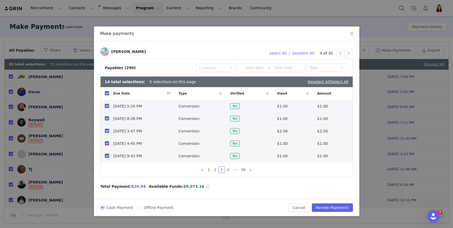
click at [230, 171] on link "4" at bounding box center [228, 170] width 6 height 6
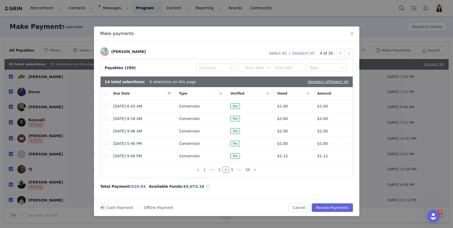
click at [109, 96] on div "Due Date" at bounding box center [142, 93] width 66 height 13
click at [107, 93] on input "checkbox" at bounding box center [107, 93] width 4 height 4
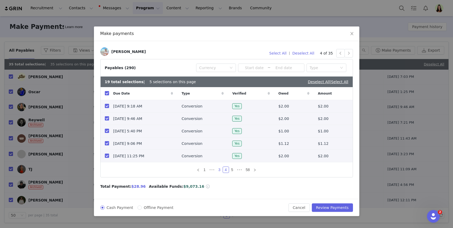
click at [218, 169] on link "3" at bounding box center [219, 170] width 6 height 6
click at [106, 157] on input "checkbox" at bounding box center [107, 156] width 4 height 4
click at [215, 171] on link "2" at bounding box center [215, 170] width 6 height 6
click at [210, 171] on link "1" at bounding box center [212, 170] width 6 height 6
click at [226, 169] on link "3" at bounding box center [225, 170] width 6 height 6
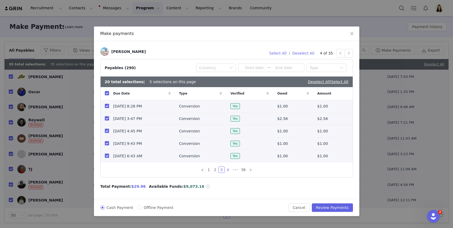
click at [227, 171] on link "4" at bounding box center [228, 170] width 6 height 6
click at [232, 170] on link "5" at bounding box center [232, 170] width 6 height 6
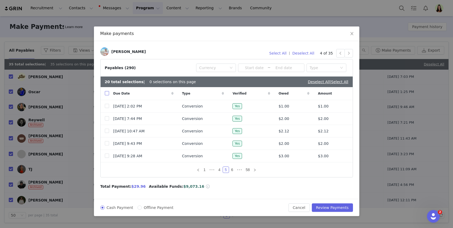
click at [108, 93] on input "checkbox" at bounding box center [107, 93] width 4 height 4
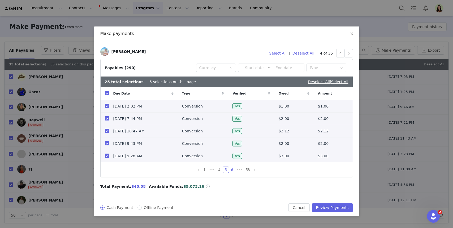
click at [232, 169] on link "6" at bounding box center [232, 170] width 6 height 6
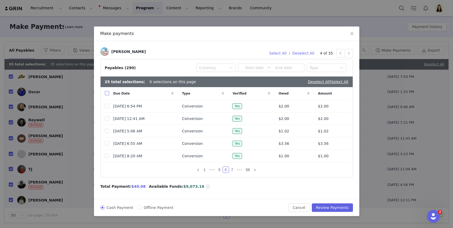
click at [106, 94] on input "checkbox" at bounding box center [107, 93] width 4 height 4
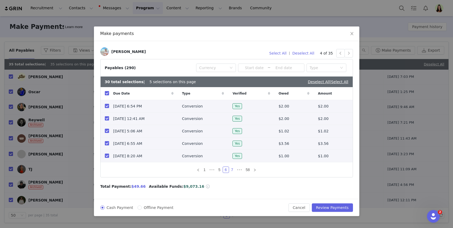
click at [231, 170] on link "7" at bounding box center [232, 170] width 6 height 6
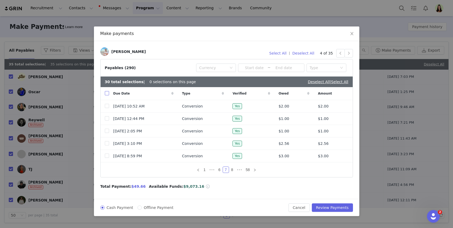
click at [106, 94] on input "checkbox" at bounding box center [107, 93] width 4 height 4
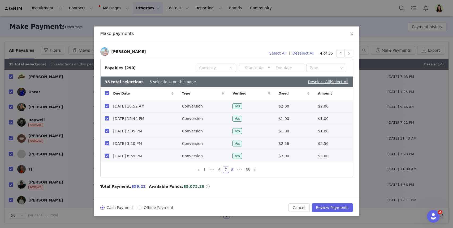
click at [233, 169] on link "8" at bounding box center [232, 170] width 6 height 6
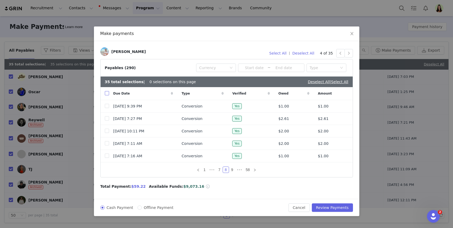
click at [106, 93] on input "checkbox" at bounding box center [107, 93] width 4 height 4
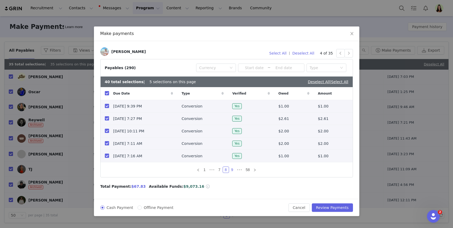
click at [231, 168] on link "9" at bounding box center [232, 170] width 6 height 6
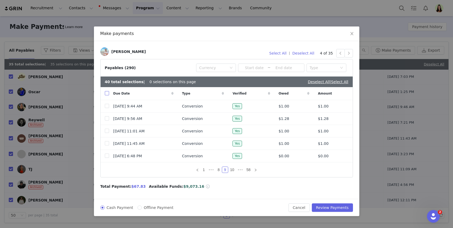
click at [106, 93] on input "checkbox" at bounding box center [107, 93] width 4 height 4
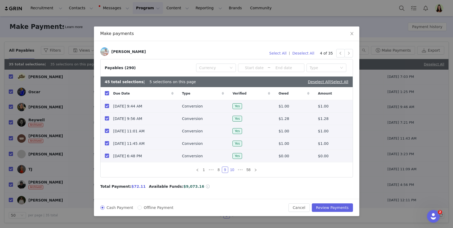
click at [231, 169] on link "10" at bounding box center [231, 170] width 7 height 6
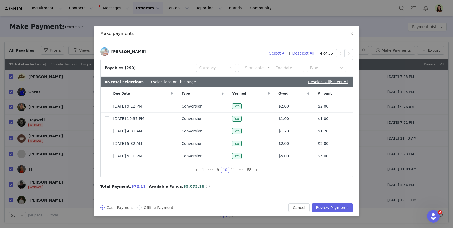
click at [106, 96] on label at bounding box center [107, 94] width 4 height 6
click at [106, 95] on input "checkbox" at bounding box center [107, 93] width 4 height 4
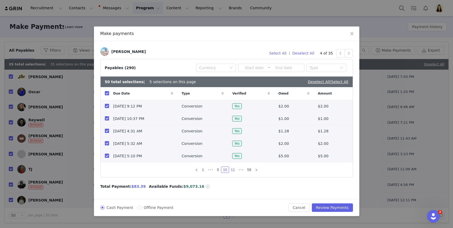
click at [232, 171] on link "11" at bounding box center [232, 170] width 7 height 6
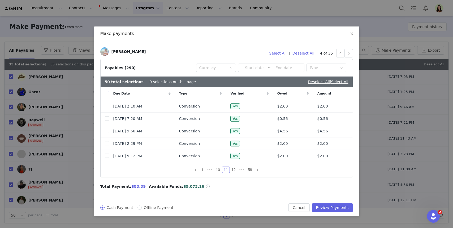
click at [106, 94] on input "checkbox" at bounding box center [107, 93] width 4 height 4
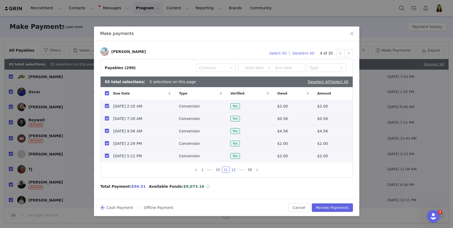
click at [234, 169] on link "12" at bounding box center [233, 170] width 7 height 6
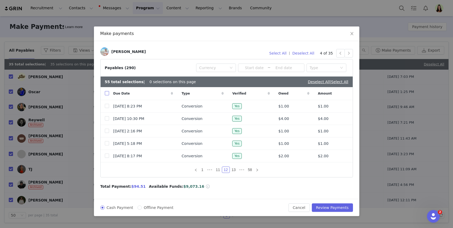
click at [107, 93] on input "checkbox" at bounding box center [107, 93] width 4 height 4
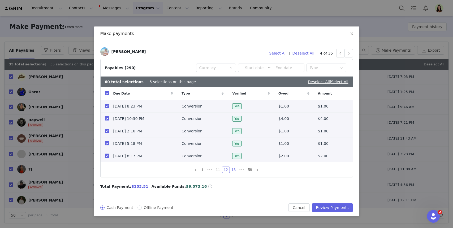
click at [232, 172] on link "13" at bounding box center [233, 170] width 7 height 6
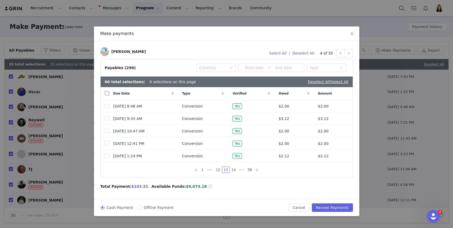
click at [107, 95] on input "checkbox" at bounding box center [107, 93] width 4 height 4
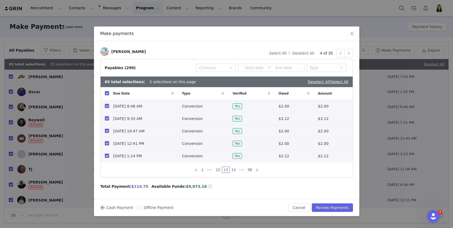
click at [235, 171] on link "14" at bounding box center [233, 170] width 7 height 6
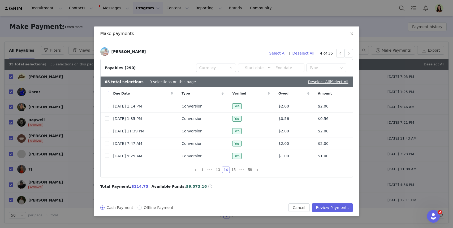
click at [107, 93] on input "checkbox" at bounding box center [107, 93] width 4 height 4
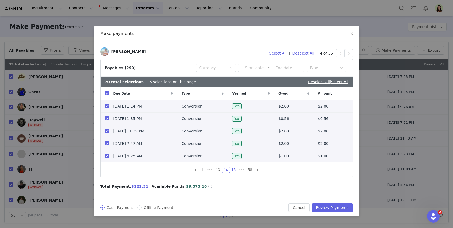
click at [235, 170] on link "15" at bounding box center [233, 170] width 7 height 6
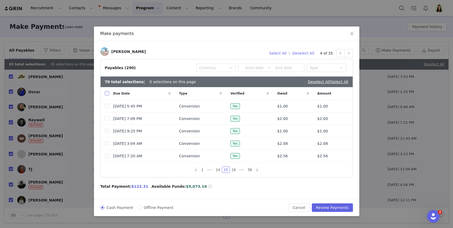
click at [107, 93] on input "checkbox" at bounding box center [107, 93] width 4 height 4
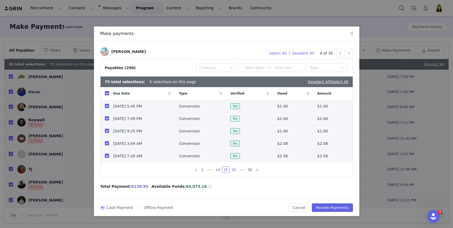
click at [232, 171] on link "16" at bounding box center [233, 170] width 7 height 6
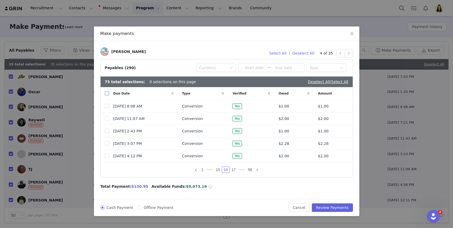
click at [107, 95] on input "checkbox" at bounding box center [107, 93] width 4 height 4
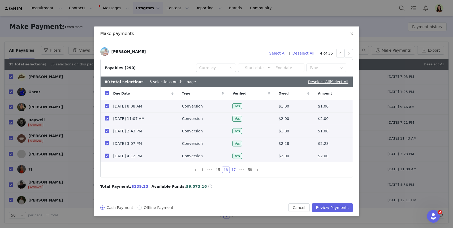
click at [232, 169] on link "17" at bounding box center [233, 170] width 7 height 6
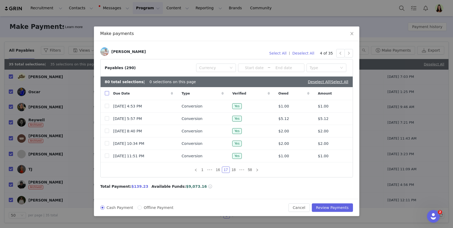
click at [108, 93] on input "checkbox" at bounding box center [107, 93] width 4 height 4
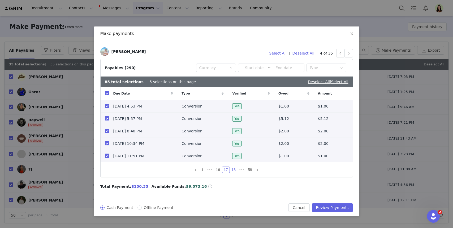
click at [232, 171] on link "18" at bounding box center [233, 170] width 7 height 6
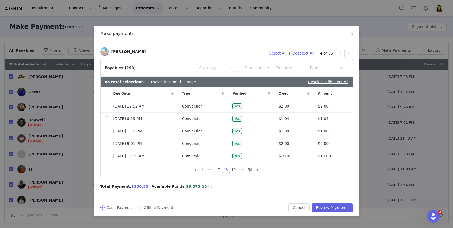
click at [106, 93] on input "checkbox" at bounding box center [107, 93] width 4 height 4
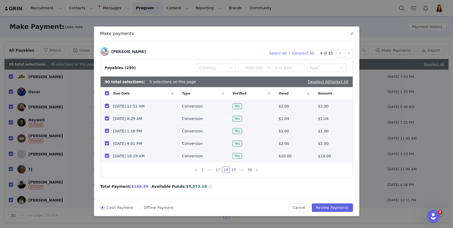
click at [236, 172] on link "19" at bounding box center [233, 170] width 7 height 6
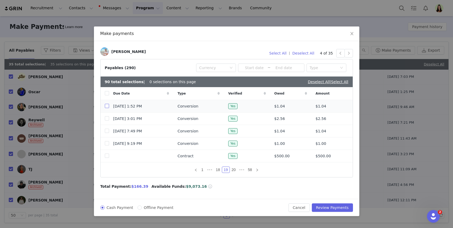
click at [107, 106] on input "checkbox" at bounding box center [107, 106] width 4 height 4
click at [107, 118] on input "checkbox" at bounding box center [107, 118] width 4 height 4
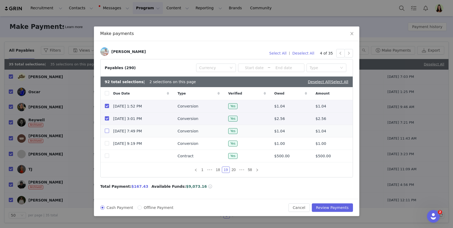
click at [107, 129] on input "checkbox" at bounding box center [107, 131] width 4 height 4
click at [106, 145] on input "checkbox" at bounding box center [107, 143] width 4 height 4
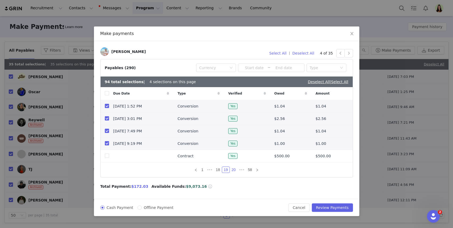
click at [234, 171] on link "20" at bounding box center [233, 170] width 7 height 6
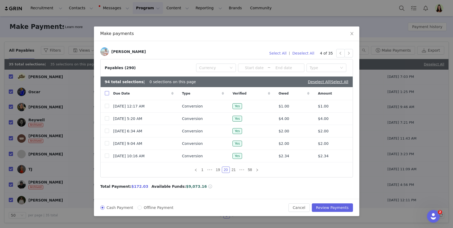
click at [106, 94] on input "checkbox" at bounding box center [107, 93] width 4 height 4
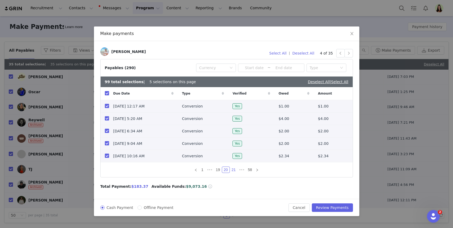
click at [232, 170] on link "21" at bounding box center [233, 170] width 7 height 6
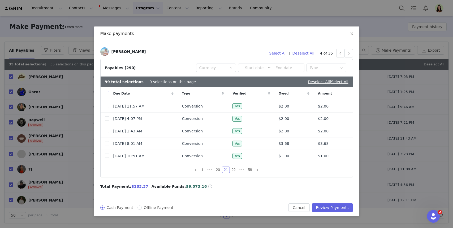
click at [106, 94] on input "checkbox" at bounding box center [107, 93] width 4 height 4
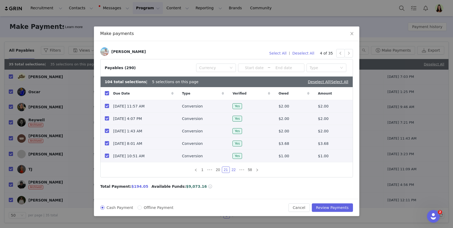
click at [232, 169] on link "22" at bounding box center [233, 170] width 7 height 6
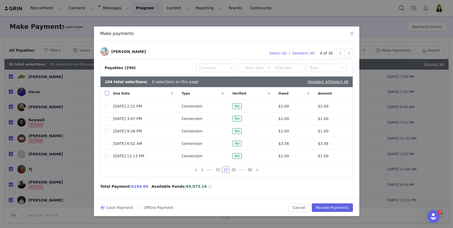
click at [106, 93] on input "checkbox" at bounding box center [107, 93] width 4 height 4
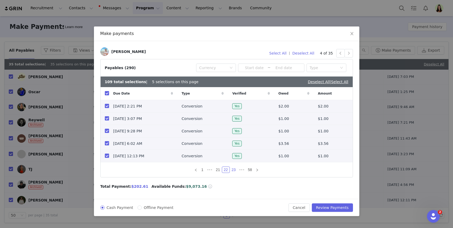
click at [232, 173] on li "23" at bounding box center [234, 170] width 8 height 6
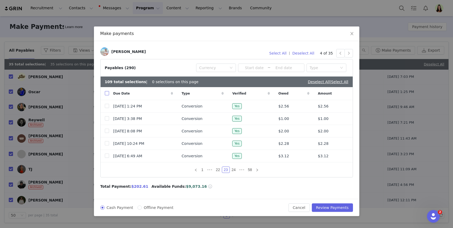
click at [107, 93] on input "checkbox" at bounding box center [107, 93] width 4 height 4
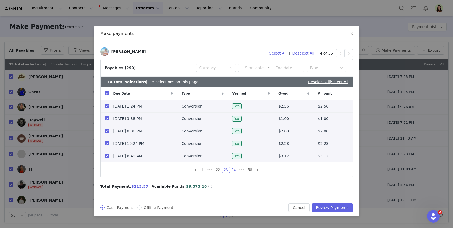
click at [234, 170] on link "24" at bounding box center [233, 170] width 7 height 6
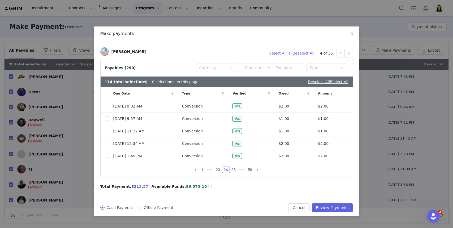
click at [107, 93] on input "checkbox" at bounding box center [107, 93] width 4 height 4
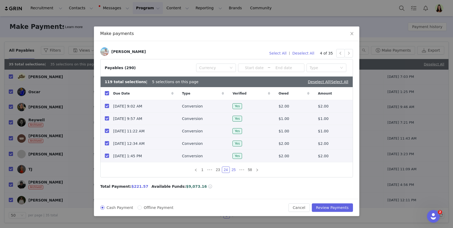
click at [231, 170] on link "25" at bounding box center [233, 170] width 7 height 6
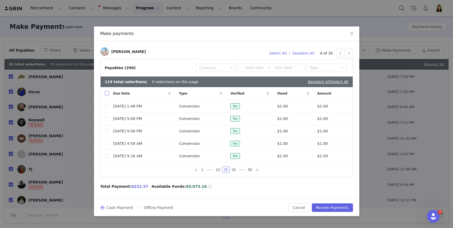
click at [106, 93] on input "checkbox" at bounding box center [107, 93] width 4 height 4
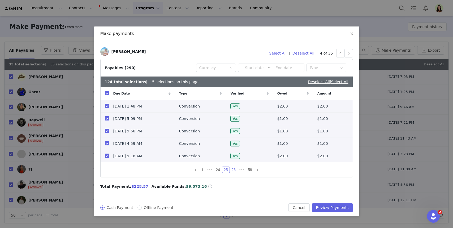
click at [234, 170] on link "26" at bounding box center [233, 170] width 7 height 6
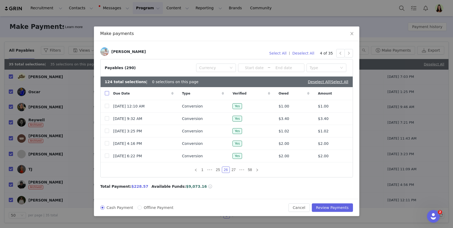
click at [106, 94] on input "checkbox" at bounding box center [107, 93] width 4 height 4
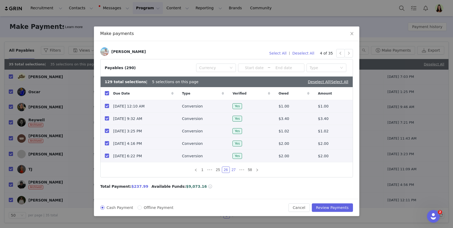
click at [234, 170] on link "27" at bounding box center [233, 170] width 7 height 6
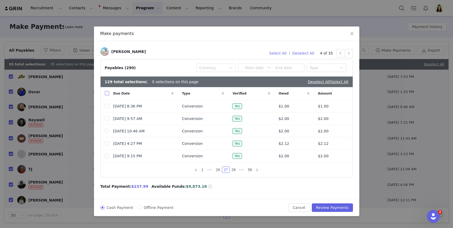
click at [108, 92] on input "checkbox" at bounding box center [107, 93] width 4 height 4
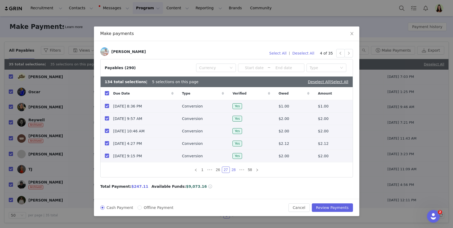
click at [230, 171] on link "28" at bounding box center [233, 170] width 7 height 6
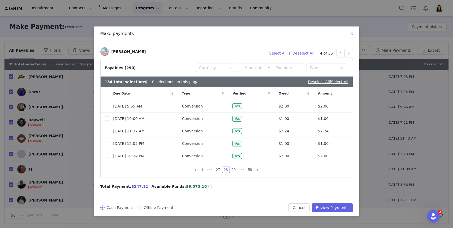
click at [106, 93] on input "checkbox" at bounding box center [107, 93] width 4 height 4
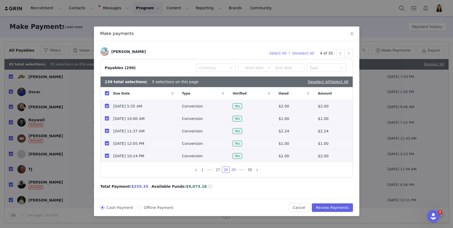
click at [234, 169] on link "29" at bounding box center [233, 170] width 7 height 6
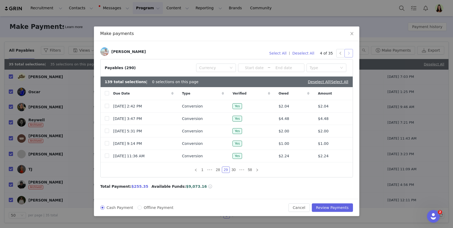
click at [348, 53] on button "button" at bounding box center [348, 53] width 8 height 8
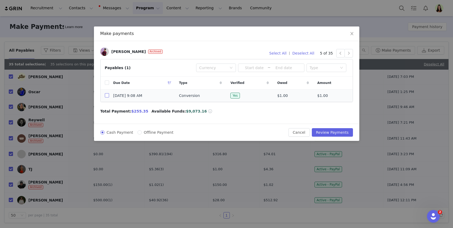
click at [107, 95] on input "checkbox" at bounding box center [107, 95] width 4 height 4
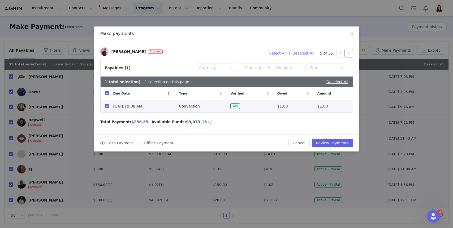
click at [346, 55] on button "button" at bounding box center [348, 53] width 8 height 8
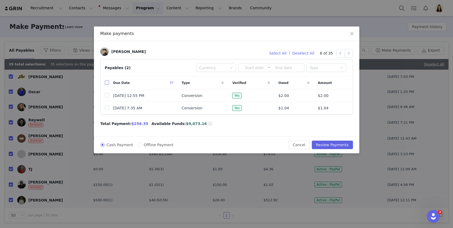
click at [105, 83] on input "checkbox" at bounding box center [107, 83] width 4 height 4
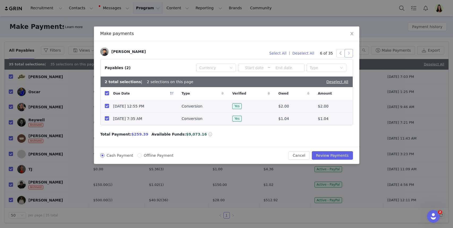
click at [349, 51] on button "button" at bounding box center [348, 53] width 8 height 8
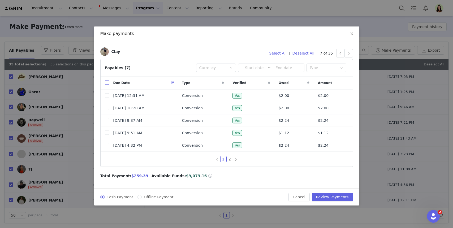
click at [107, 84] on input "checkbox" at bounding box center [107, 83] width 4 height 4
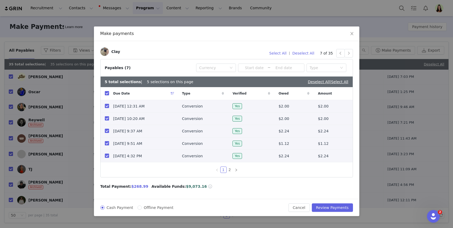
click at [105, 144] on input "checkbox" at bounding box center [107, 143] width 4 height 4
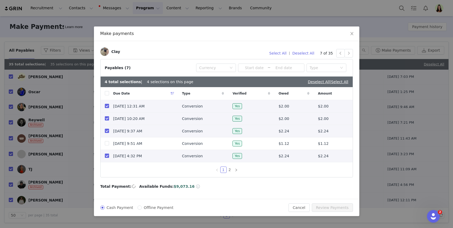
click at [106, 157] on input "checkbox" at bounding box center [107, 156] width 4 height 4
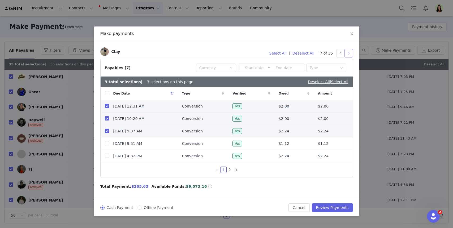
click at [349, 55] on button "button" at bounding box center [348, 53] width 8 height 8
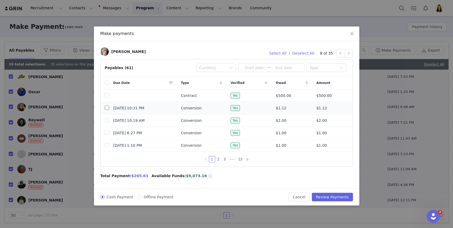
click at [105, 109] on input "checkbox" at bounding box center [107, 108] width 4 height 4
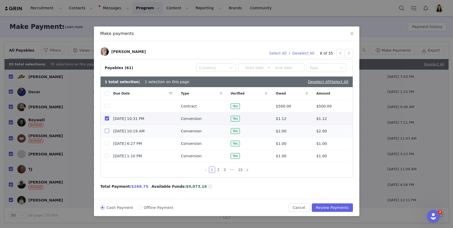
click at [106, 130] on input "checkbox" at bounding box center [107, 131] width 4 height 4
click at [106, 146] on label at bounding box center [107, 144] width 4 height 6
click at [106, 146] on input "checkbox" at bounding box center [107, 143] width 4 height 4
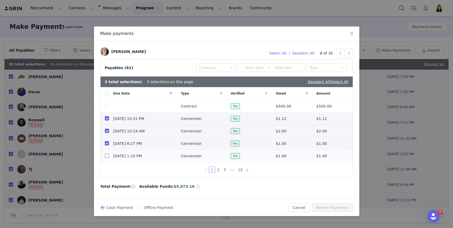
click at [107, 154] on input "checkbox" at bounding box center [107, 156] width 4 height 4
click at [216, 169] on link "2" at bounding box center [218, 170] width 6 height 6
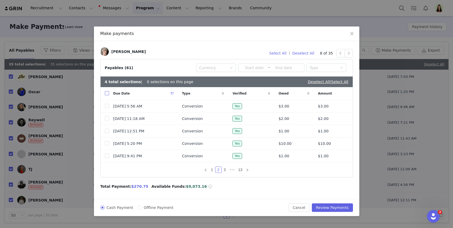
click at [106, 92] on input "checkbox" at bounding box center [107, 93] width 4 height 4
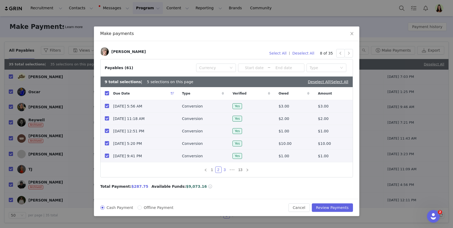
click at [223, 170] on link "3" at bounding box center [225, 170] width 6 height 6
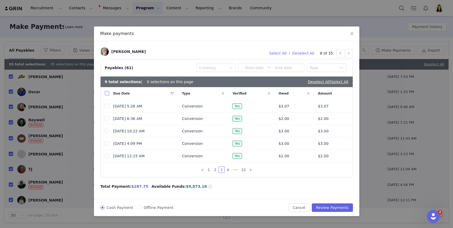
click at [105, 92] on input "checkbox" at bounding box center [107, 93] width 4 height 4
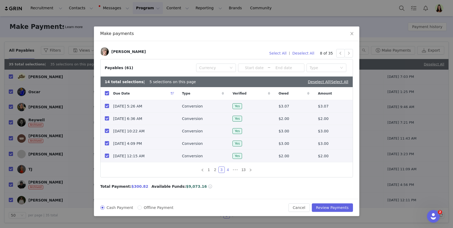
click at [225, 172] on link "4" at bounding box center [228, 170] width 6 height 6
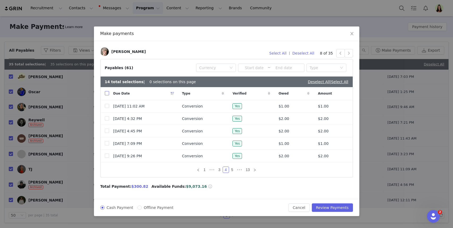
click at [106, 93] on input "checkbox" at bounding box center [107, 93] width 4 height 4
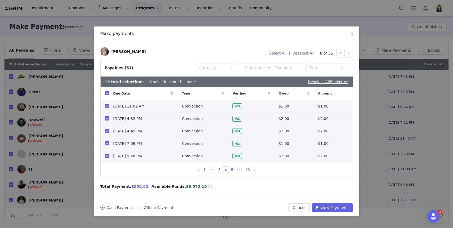
click at [233, 169] on link "5" at bounding box center [232, 170] width 6 height 6
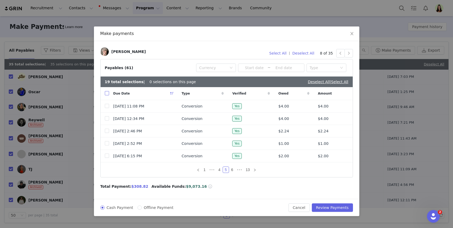
click at [107, 95] on input "checkbox" at bounding box center [107, 93] width 4 height 4
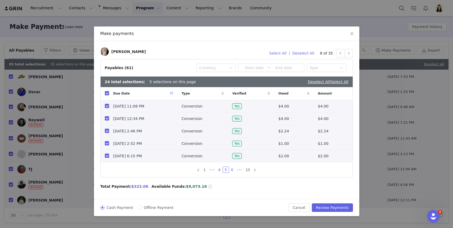
click at [232, 170] on link "6" at bounding box center [232, 170] width 6 height 6
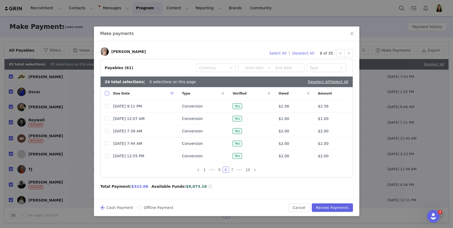
click at [108, 94] on input "checkbox" at bounding box center [107, 93] width 4 height 4
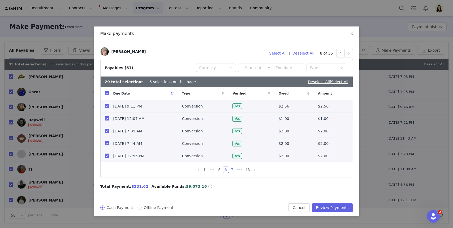
click at [231, 171] on link "7" at bounding box center [232, 170] width 6 height 6
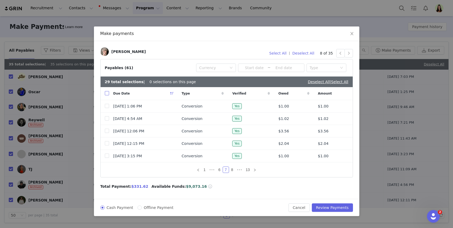
click at [106, 92] on input "checkbox" at bounding box center [107, 93] width 4 height 4
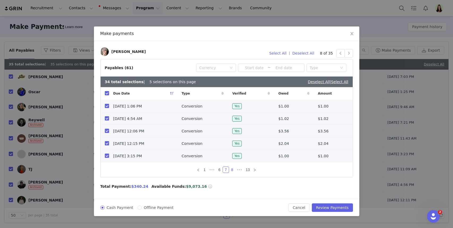
click at [232, 172] on link "8" at bounding box center [232, 170] width 6 height 6
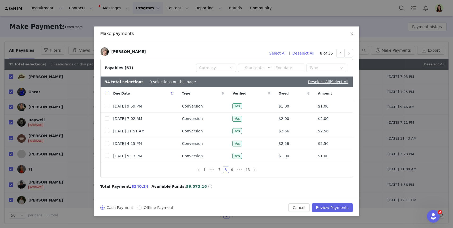
click at [107, 93] on input "checkbox" at bounding box center [107, 93] width 4 height 4
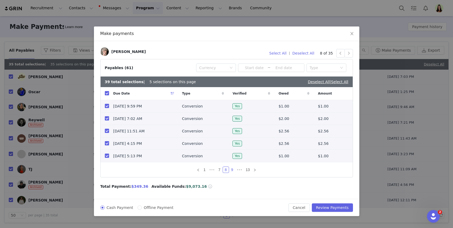
click at [232, 168] on link "9" at bounding box center [232, 170] width 6 height 6
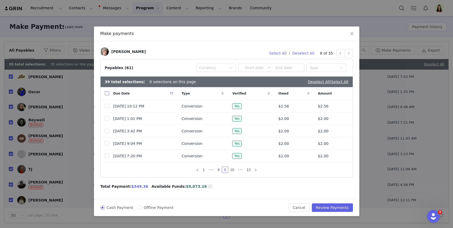
click at [107, 92] on input "checkbox" at bounding box center [107, 93] width 4 height 4
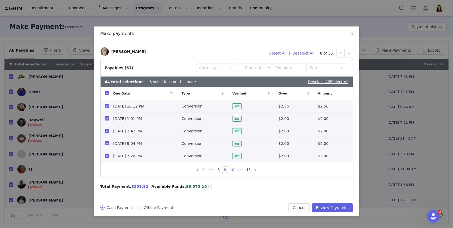
click at [231, 168] on link "10" at bounding box center [231, 170] width 7 height 6
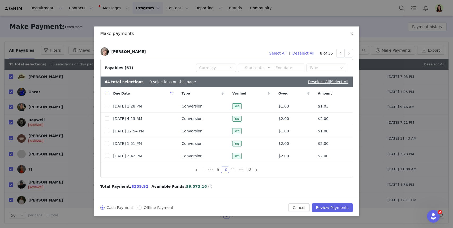
click at [106, 92] on input "checkbox" at bounding box center [107, 93] width 4 height 4
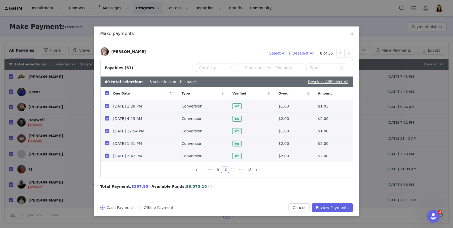
click at [233, 170] on link "11" at bounding box center [232, 170] width 7 height 6
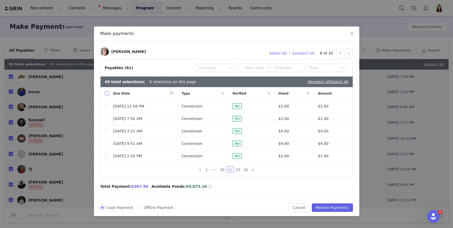
click at [108, 93] on input "checkbox" at bounding box center [107, 93] width 4 height 4
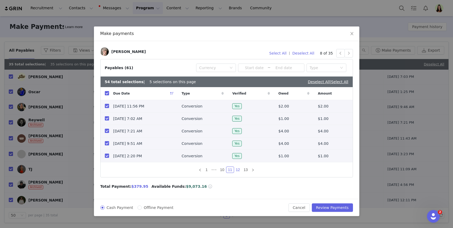
click at [239, 173] on link "12" at bounding box center [237, 170] width 7 height 6
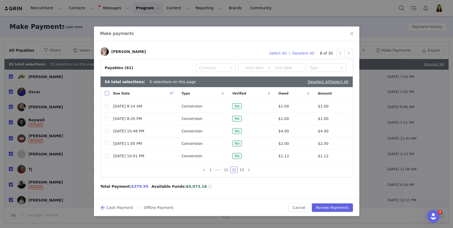
click at [106, 92] on input "checkbox" at bounding box center [107, 93] width 4 height 4
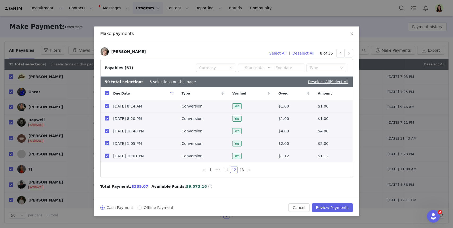
click at [106, 156] on input "checkbox" at bounding box center [107, 156] width 4 height 4
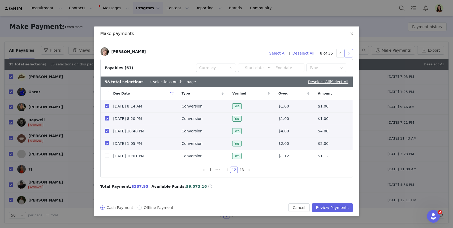
click at [347, 52] on button "button" at bounding box center [348, 53] width 8 height 8
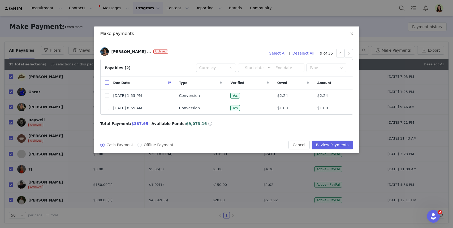
click at [107, 83] on input "checkbox" at bounding box center [107, 83] width 4 height 4
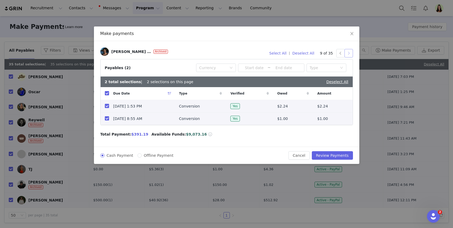
click at [346, 55] on button "button" at bounding box center [348, 53] width 8 height 8
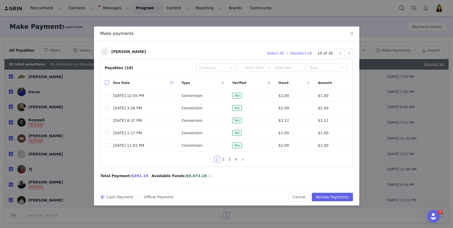
click at [107, 83] on input "checkbox" at bounding box center [107, 83] width 4 height 4
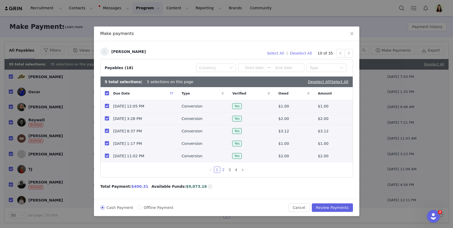
click at [224, 168] on link "2" at bounding box center [223, 170] width 6 height 6
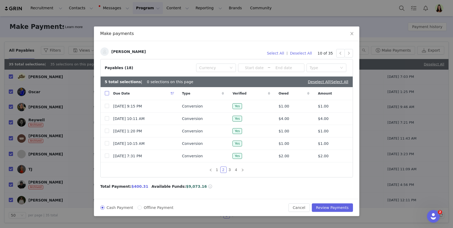
click at [106, 93] on input "checkbox" at bounding box center [107, 93] width 4 height 4
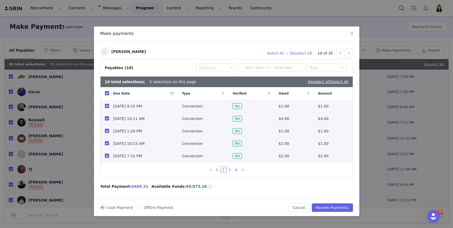
click at [229, 170] on link "3" at bounding box center [230, 170] width 6 height 6
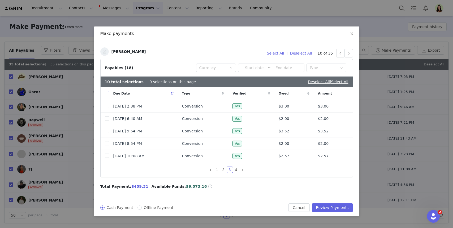
click at [108, 93] on input "checkbox" at bounding box center [107, 93] width 4 height 4
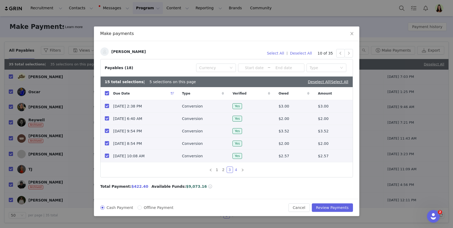
click at [236, 169] on link "4" at bounding box center [236, 170] width 6 height 6
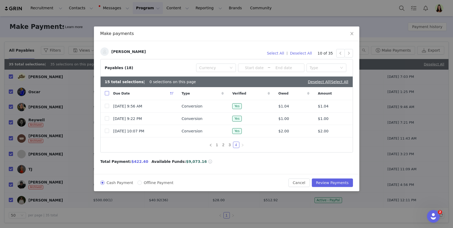
click at [106, 94] on input "checkbox" at bounding box center [107, 93] width 4 height 4
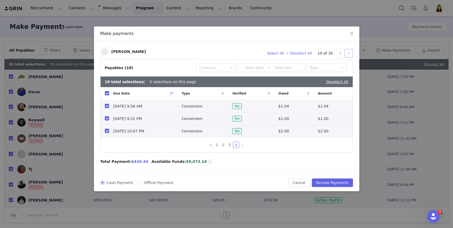
click at [346, 55] on button "button" at bounding box center [348, 53] width 8 height 8
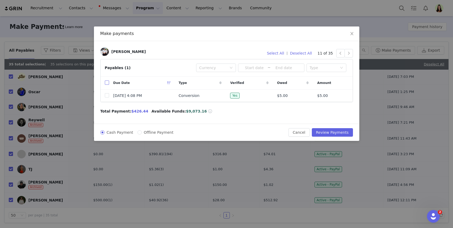
click at [106, 84] on input "checkbox" at bounding box center [107, 83] width 4 height 4
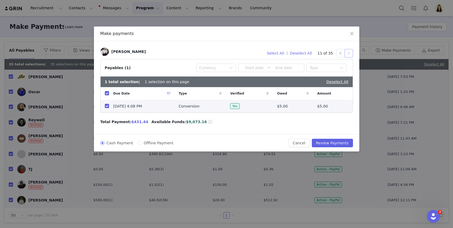
click at [346, 52] on button "button" at bounding box center [348, 53] width 8 height 8
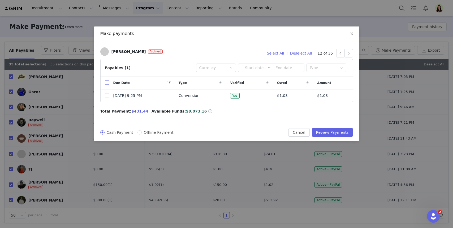
click at [108, 81] on input "checkbox" at bounding box center [107, 83] width 4 height 4
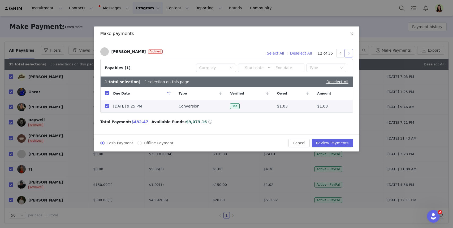
click at [350, 53] on button "button" at bounding box center [348, 53] width 8 height 8
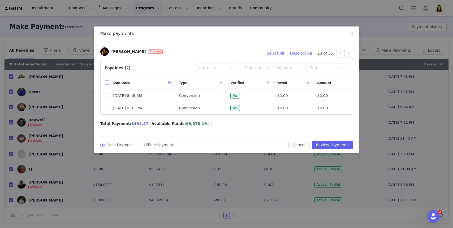
click at [107, 85] on label at bounding box center [107, 83] width 4 height 6
click at [107, 85] on input "checkbox" at bounding box center [107, 83] width 4 height 4
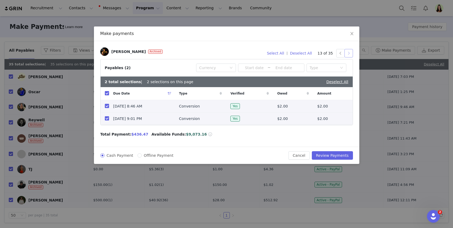
click at [347, 54] on button "button" at bounding box center [348, 53] width 8 height 8
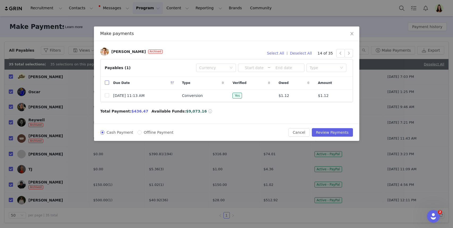
click at [107, 82] on input "checkbox" at bounding box center [107, 83] width 4 height 4
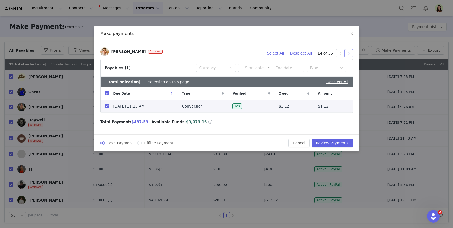
click at [347, 52] on button "button" at bounding box center [348, 53] width 8 height 8
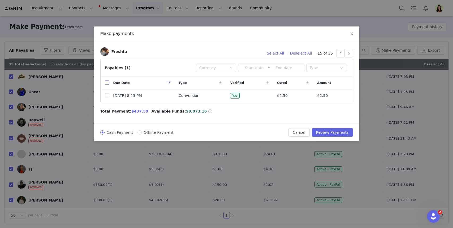
click at [106, 83] on input "checkbox" at bounding box center [107, 83] width 4 height 4
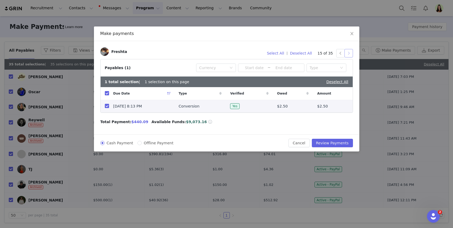
click at [349, 54] on button "button" at bounding box center [348, 53] width 8 height 8
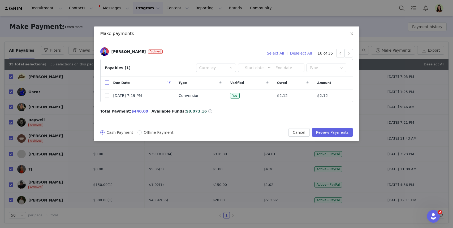
click at [107, 84] on input "checkbox" at bounding box center [107, 83] width 4 height 4
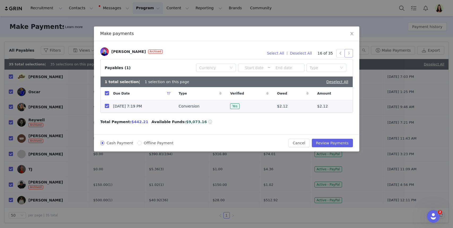
click at [350, 53] on button "button" at bounding box center [348, 53] width 8 height 8
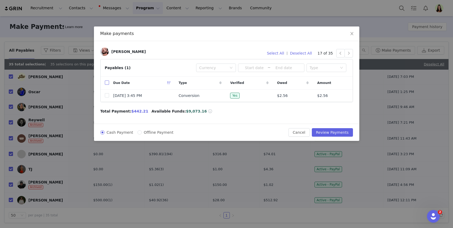
click at [105, 83] on input "checkbox" at bounding box center [107, 83] width 4 height 4
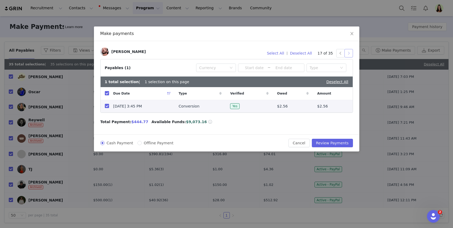
click at [349, 53] on button "button" at bounding box center [348, 53] width 8 height 8
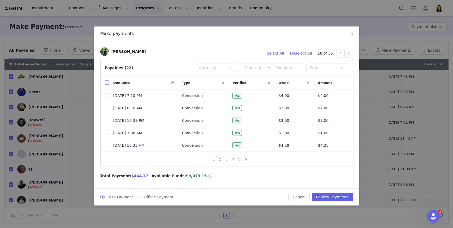
click at [106, 83] on input "checkbox" at bounding box center [107, 83] width 4 height 4
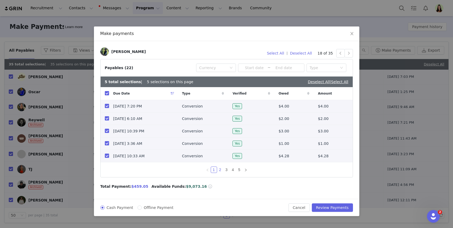
click at [222, 171] on link "2" at bounding box center [220, 170] width 6 height 6
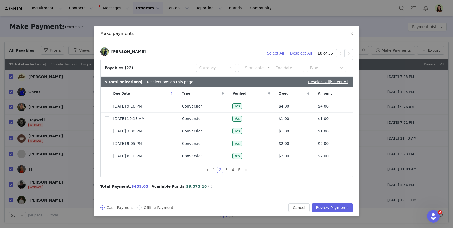
click at [106, 94] on input "checkbox" at bounding box center [107, 93] width 4 height 4
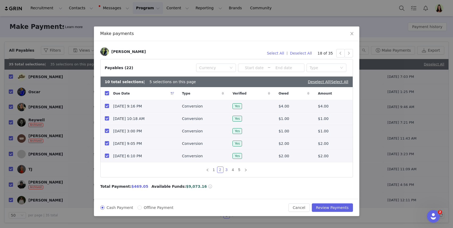
click at [227, 170] on link "3" at bounding box center [227, 170] width 6 height 6
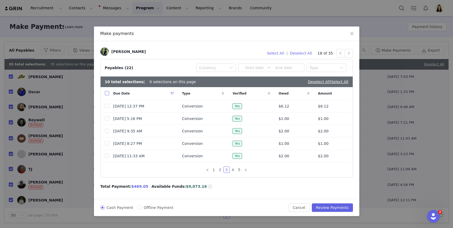
click at [105, 92] on input "checkbox" at bounding box center [107, 93] width 4 height 4
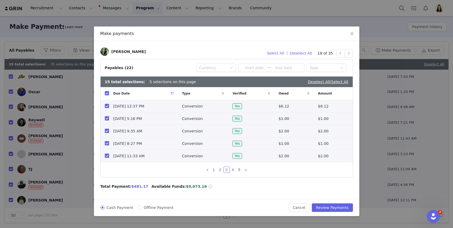
click at [232, 168] on link "4" at bounding box center [233, 170] width 6 height 6
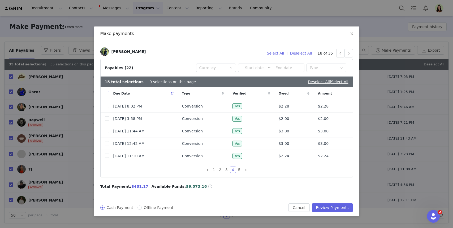
click at [106, 94] on input "checkbox" at bounding box center [107, 93] width 4 height 4
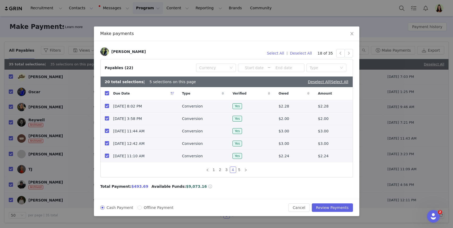
click at [107, 142] on input "checkbox" at bounding box center [107, 143] width 4 height 4
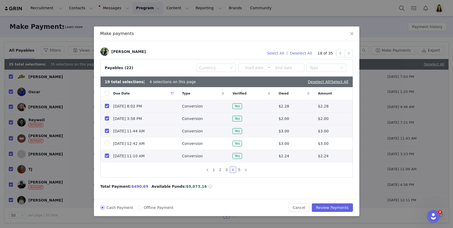
click at [107, 157] on input "checkbox" at bounding box center [107, 156] width 4 height 4
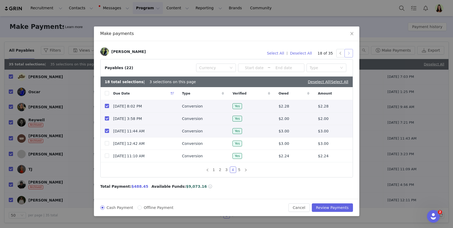
click at [348, 55] on button "button" at bounding box center [348, 53] width 8 height 8
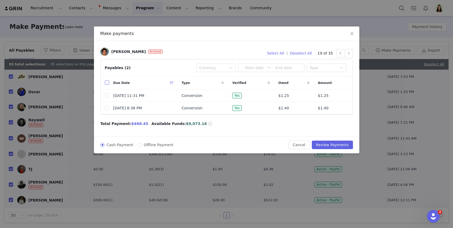
click at [107, 82] on input "checkbox" at bounding box center [107, 83] width 4 height 4
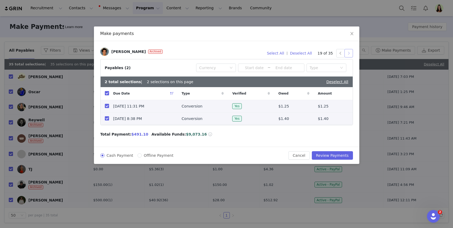
click at [348, 54] on button "button" at bounding box center [348, 53] width 8 height 8
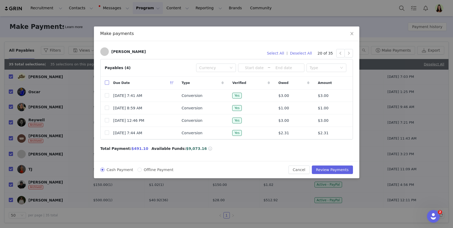
click at [106, 84] on input "checkbox" at bounding box center [107, 83] width 4 height 4
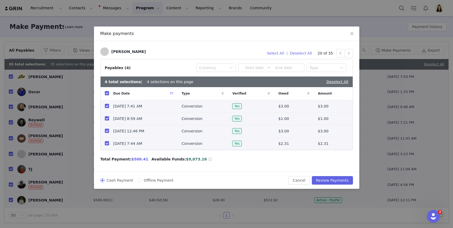
click at [104, 144] on td at bounding box center [105, 144] width 8 height 12
click at [106, 145] on input "checkbox" at bounding box center [107, 143] width 4 height 4
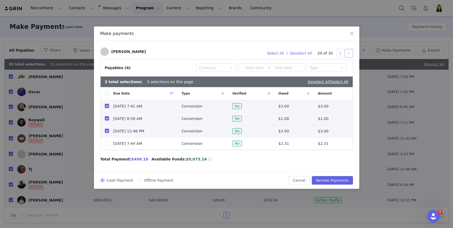
click at [349, 50] on button "button" at bounding box center [348, 53] width 8 height 8
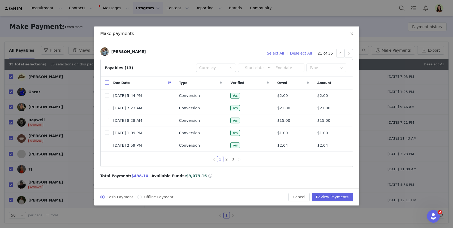
click at [107, 83] on input "checkbox" at bounding box center [107, 83] width 4 height 4
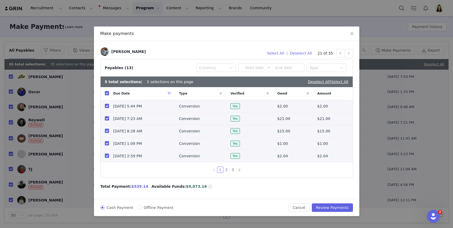
click at [225, 168] on link "2" at bounding box center [227, 170] width 6 height 6
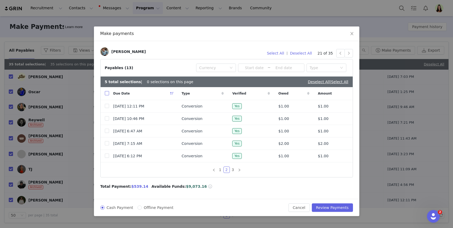
click at [106, 92] on input "checkbox" at bounding box center [107, 93] width 4 height 4
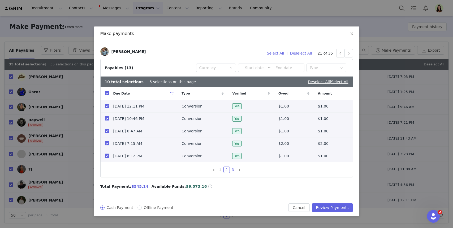
click at [232, 171] on link "3" at bounding box center [233, 170] width 6 height 6
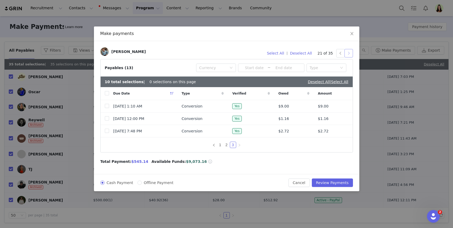
click at [348, 56] on button "button" at bounding box center [348, 53] width 8 height 8
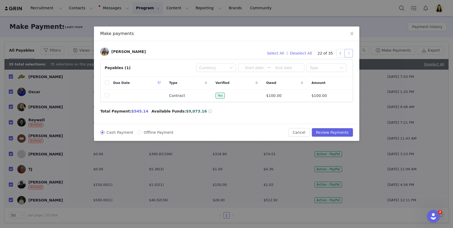
click at [348, 56] on button "button" at bounding box center [348, 53] width 8 height 8
click at [107, 83] on input "checkbox" at bounding box center [107, 83] width 4 height 4
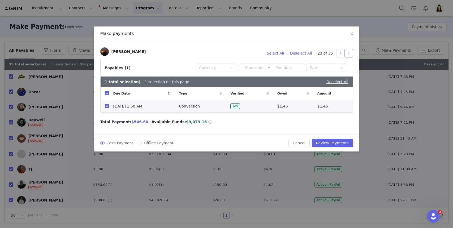
click at [348, 52] on button "button" at bounding box center [348, 53] width 8 height 8
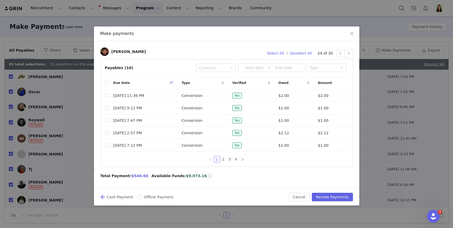
click at [109, 82] on div "Due Date" at bounding box center [143, 83] width 68 height 13
click at [105, 82] on input "checkbox" at bounding box center [107, 83] width 4 height 4
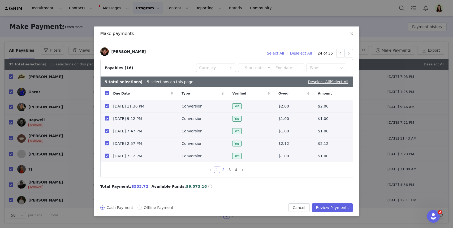
click at [222, 171] on link "2" at bounding box center [223, 170] width 6 height 6
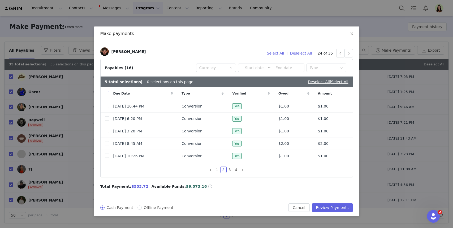
click at [107, 94] on input "checkbox" at bounding box center [107, 93] width 4 height 4
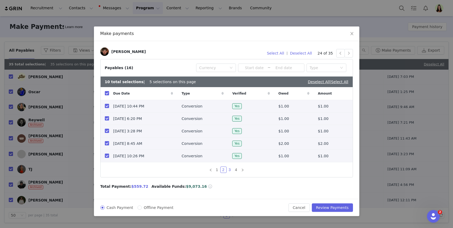
click at [229, 170] on link "3" at bounding box center [230, 170] width 6 height 6
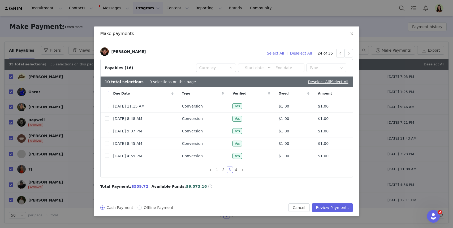
click at [107, 93] on input "checkbox" at bounding box center [107, 93] width 4 height 4
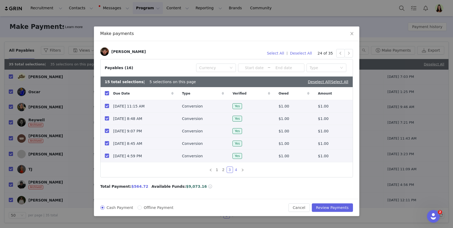
click at [236, 171] on link "4" at bounding box center [236, 170] width 6 height 6
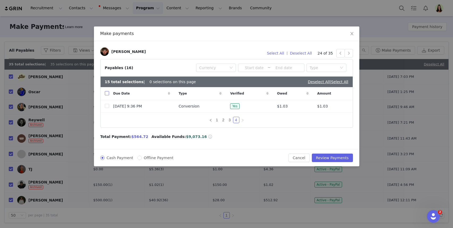
click at [106, 94] on input "checkbox" at bounding box center [107, 93] width 4 height 4
click at [346, 53] on button "button" at bounding box center [348, 53] width 8 height 8
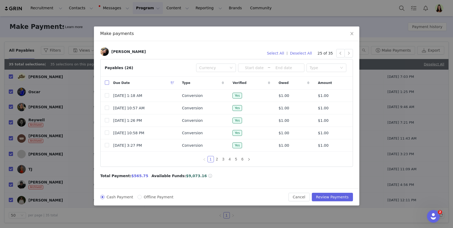
click at [105, 84] on input "checkbox" at bounding box center [107, 83] width 4 height 4
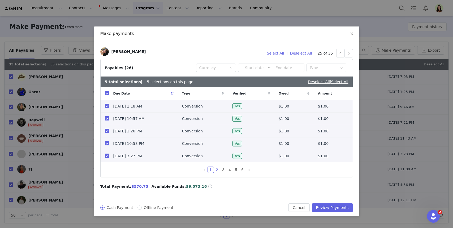
click at [215, 169] on link "2" at bounding box center [217, 170] width 6 height 6
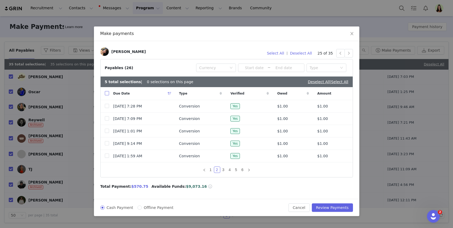
click at [107, 94] on input "checkbox" at bounding box center [107, 93] width 4 height 4
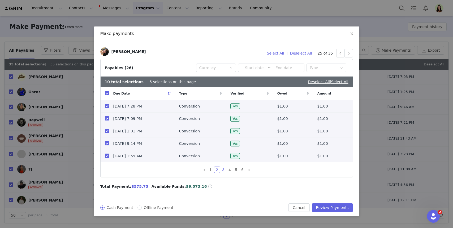
click at [224, 169] on link "3" at bounding box center [223, 170] width 6 height 6
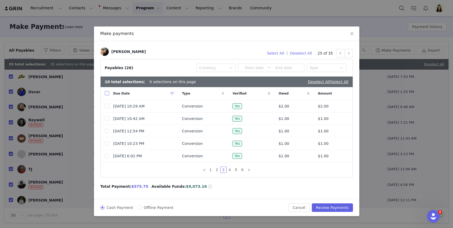
click at [108, 92] on input "checkbox" at bounding box center [107, 93] width 4 height 4
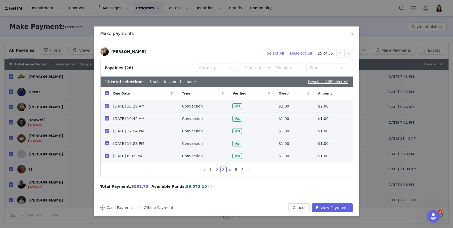
click at [230, 170] on link "4" at bounding box center [230, 170] width 6 height 6
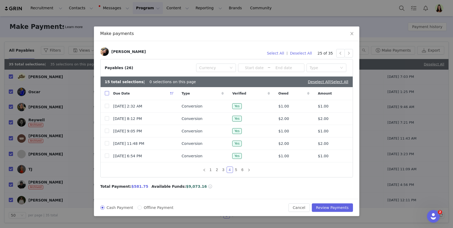
click at [107, 92] on input "checkbox" at bounding box center [107, 93] width 4 height 4
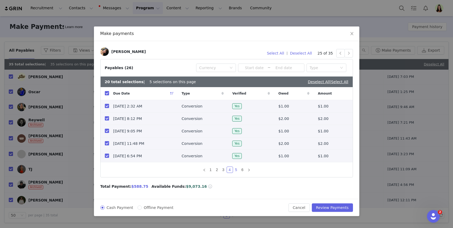
click at [235, 168] on link "5" at bounding box center [236, 170] width 6 height 6
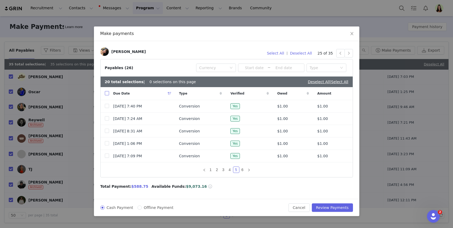
click at [107, 93] on input "checkbox" at bounding box center [107, 93] width 4 height 4
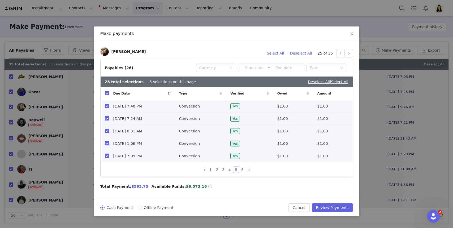
click at [0, 0] on div at bounding box center [0, 0] width 0 height 0
click at [242, 169] on link "6" at bounding box center [243, 170] width 6 height 6
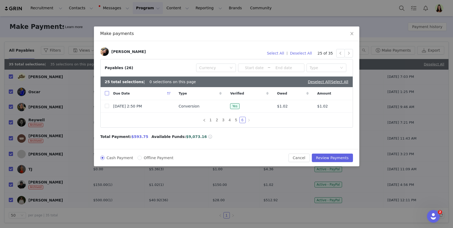
click at [106, 93] on input "checkbox" at bounding box center [107, 93] width 4 height 4
click at [347, 52] on button "button" at bounding box center [348, 53] width 8 height 8
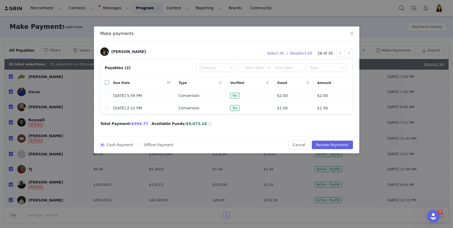
click at [106, 84] on input "checkbox" at bounding box center [107, 83] width 4 height 4
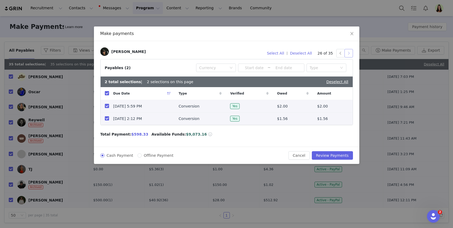
click at [347, 52] on button "button" at bounding box center [348, 53] width 8 height 8
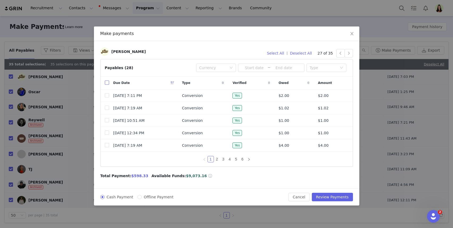
click at [107, 84] on input "checkbox" at bounding box center [107, 83] width 4 height 4
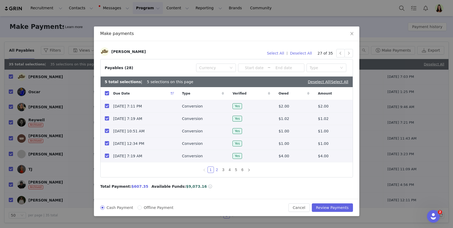
click at [217, 170] on link "2" at bounding box center [217, 170] width 6 height 6
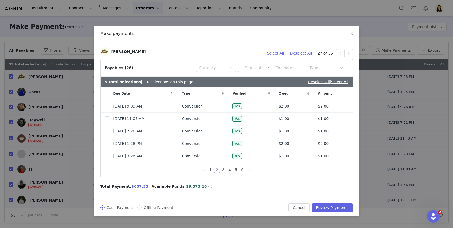
click at [105, 93] on input "checkbox" at bounding box center [107, 93] width 4 height 4
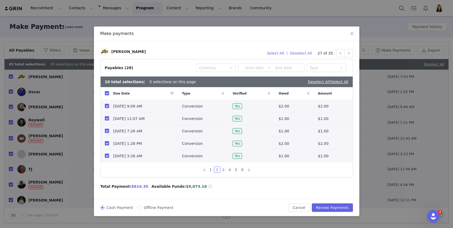
click at [223, 171] on link "3" at bounding box center [223, 170] width 6 height 6
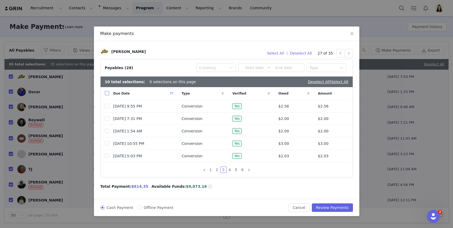
click at [107, 92] on input "checkbox" at bounding box center [107, 93] width 4 height 4
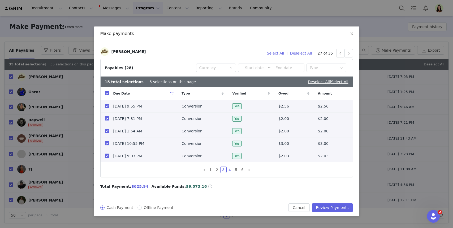
click at [232, 170] on link "4" at bounding box center [230, 170] width 6 height 6
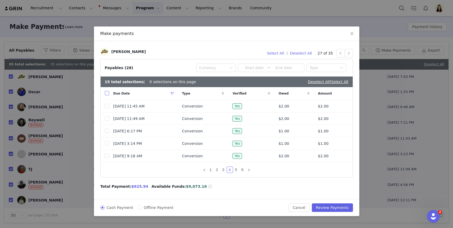
click at [107, 93] on input "checkbox" at bounding box center [107, 93] width 4 height 4
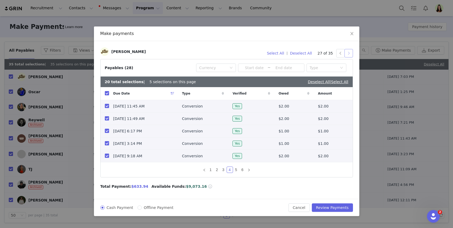
click at [349, 53] on button "button" at bounding box center [348, 53] width 8 height 8
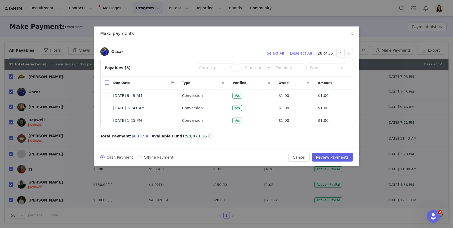
click at [107, 83] on input "checkbox" at bounding box center [107, 83] width 4 height 4
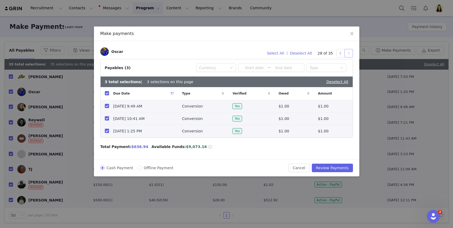
click at [349, 55] on button "button" at bounding box center [348, 53] width 8 height 8
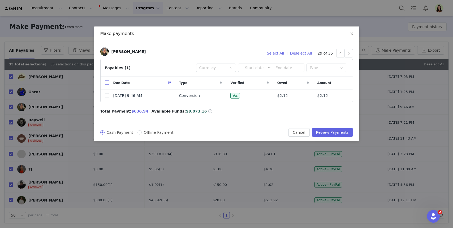
click at [107, 82] on input "checkbox" at bounding box center [107, 83] width 4 height 4
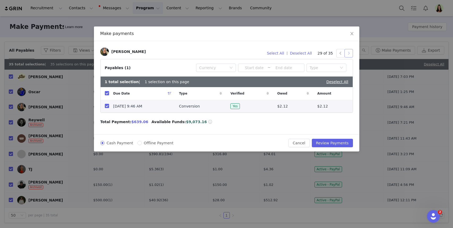
click at [349, 57] on button "button" at bounding box center [348, 53] width 8 height 8
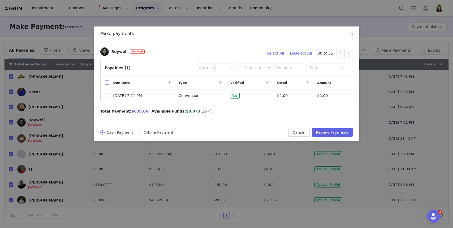
click at [107, 83] on input "checkbox" at bounding box center [107, 83] width 4 height 4
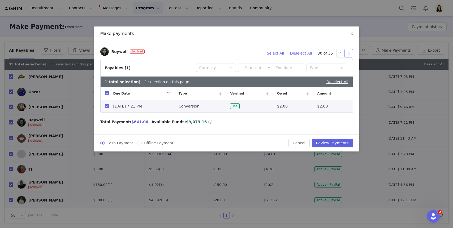
click at [350, 55] on button "button" at bounding box center [348, 53] width 8 height 8
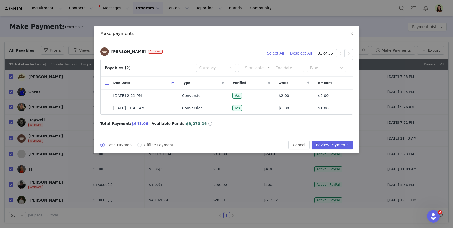
click at [107, 82] on input "checkbox" at bounding box center [107, 83] width 4 height 4
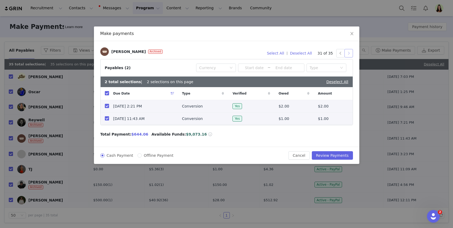
click at [347, 54] on button "button" at bounding box center [348, 53] width 8 height 8
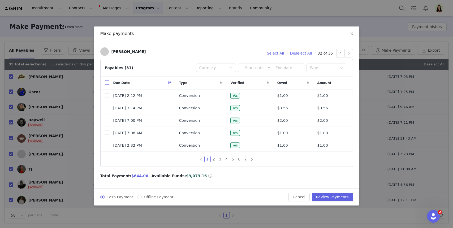
click at [107, 83] on input "checkbox" at bounding box center [107, 83] width 4 height 4
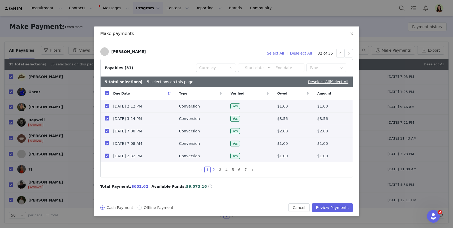
click at [214, 171] on link "2" at bounding box center [214, 170] width 6 height 6
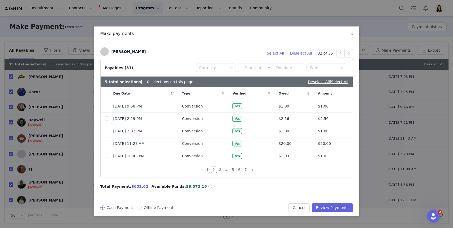
click at [107, 93] on input "checkbox" at bounding box center [107, 93] width 4 height 4
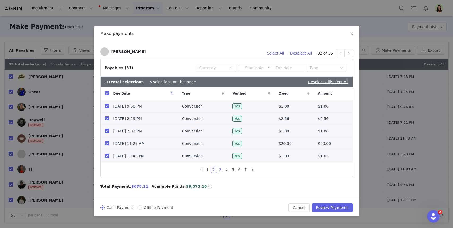
click at [220, 169] on link "3" at bounding box center [220, 170] width 6 height 6
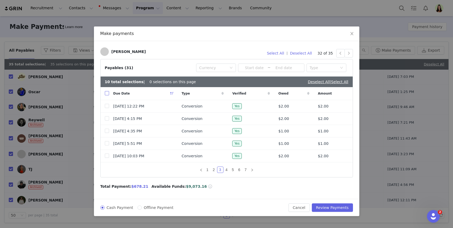
click at [108, 94] on input "checkbox" at bounding box center [107, 93] width 4 height 4
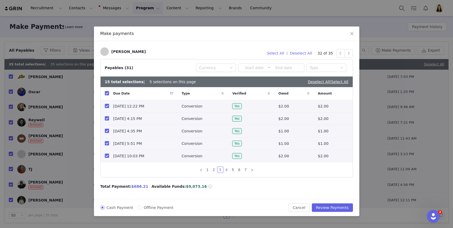
click at [227, 171] on link "4" at bounding box center [227, 170] width 6 height 6
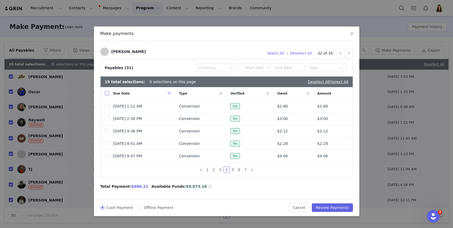
click at [107, 93] on input "checkbox" at bounding box center [107, 93] width 4 height 4
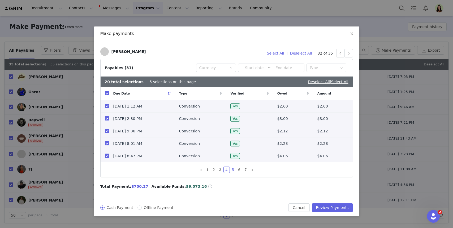
click at [232, 171] on link "5" at bounding box center [233, 170] width 6 height 6
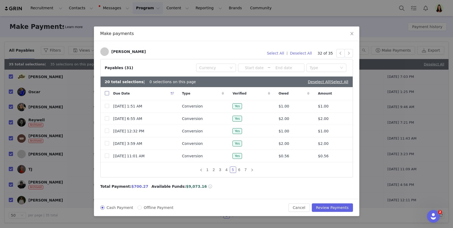
click at [107, 94] on input "checkbox" at bounding box center [107, 93] width 4 height 4
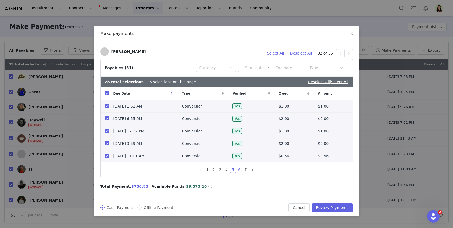
click at [238, 171] on link "6" at bounding box center [239, 170] width 6 height 6
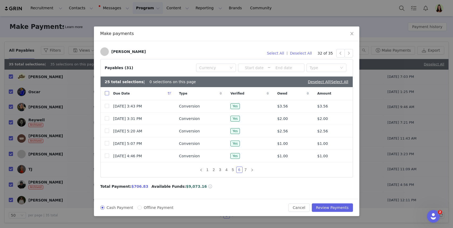
click at [106, 94] on input "checkbox" at bounding box center [107, 93] width 4 height 4
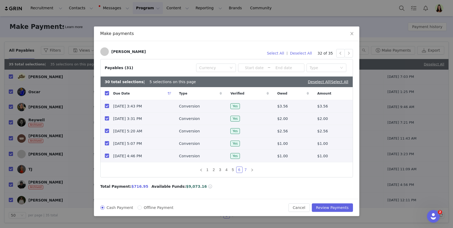
click at [246, 169] on link "7" at bounding box center [246, 170] width 6 height 6
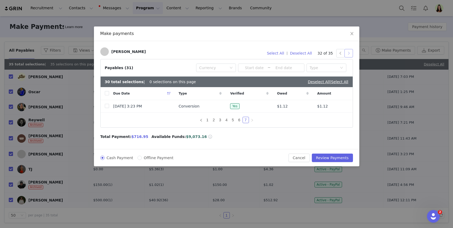
click at [350, 51] on button "button" at bounding box center [348, 53] width 8 height 8
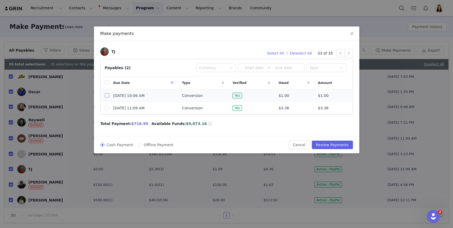
click at [106, 96] on input "checkbox" at bounding box center [107, 95] width 4 height 4
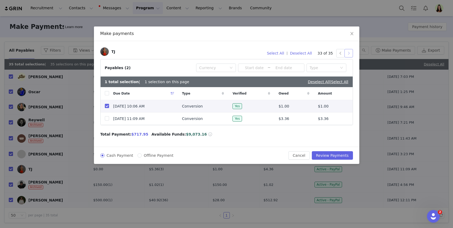
click at [345, 55] on button "button" at bounding box center [348, 53] width 8 height 8
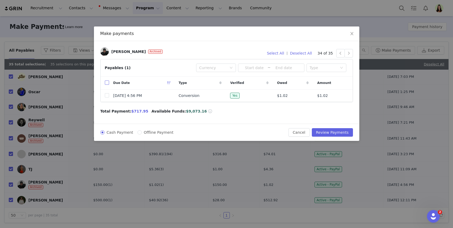
click at [108, 83] on input "checkbox" at bounding box center [107, 83] width 4 height 4
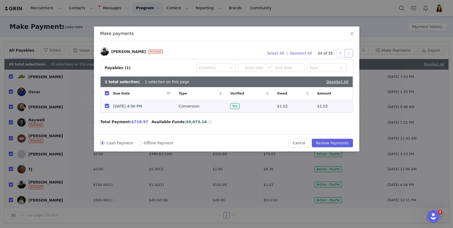
click at [345, 56] on button "button" at bounding box center [348, 53] width 8 height 8
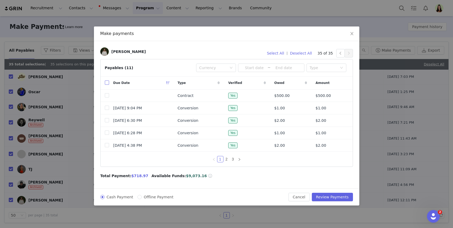
click at [106, 82] on input "checkbox" at bounding box center [107, 83] width 4 height 4
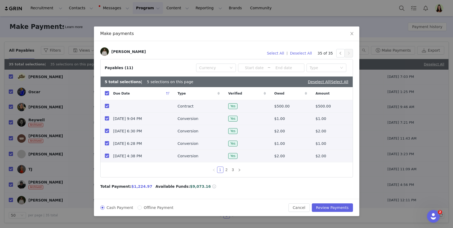
click at [107, 105] on input "checkbox" at bounding box center [107, 106] width 4 height 4
click at [226, 170] on link "2" at bounding box center [227, 170] width 6 height 6
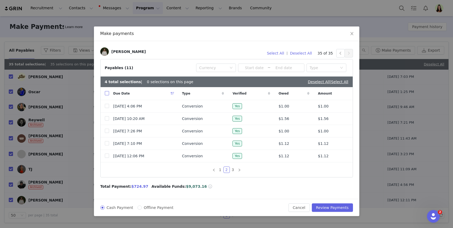
click at [105, 94] on input "checkbox" at bounding box center [107, 93] width 4 height 4
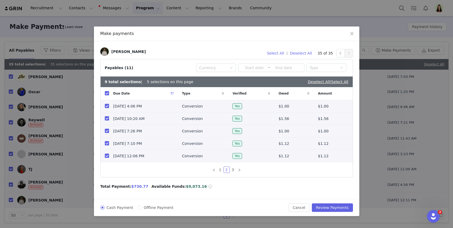
click at [107, 144] on input "checkbox" at bounding box center [107, 143] width 4 height 4
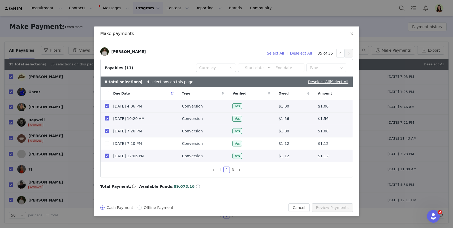
click at [107, 155] on input "checkbox" at bounding box center [107, 156] width 4 height 4
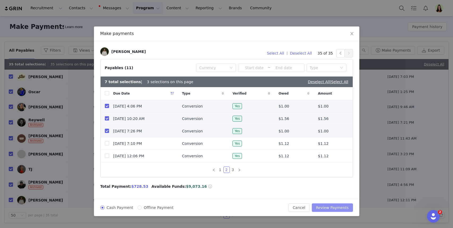
click at [335, 209] on button "Review Payments" at bounding box center [332, 208] width 41 height 8
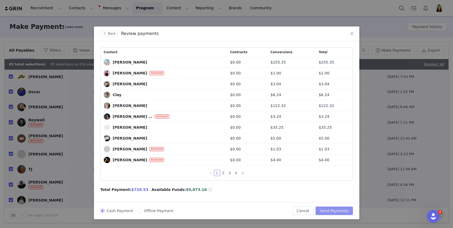
click at [326, 211] on button "Send Payments" at bounding box center [333, 211] width 37 height 8
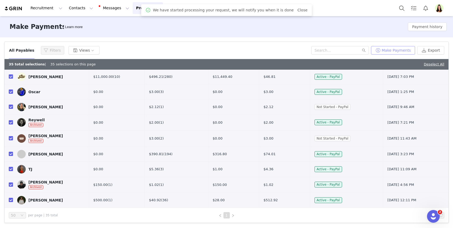
scroll to position [0, 0]
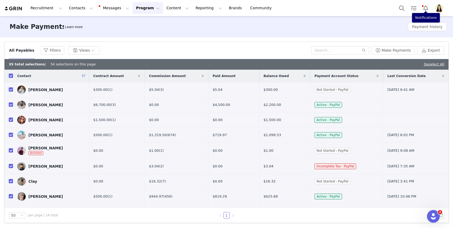
click at [435, 8] on img "Profile" at bounding box center [439, 8] width 8 height 8
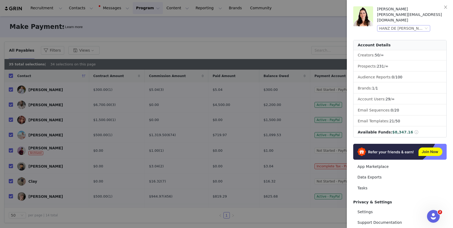
click at [422, 25] on div "HANZ DE [PERSON_NAME] (Joybyte)" at bounding box center [401, 28] width 44 height 6
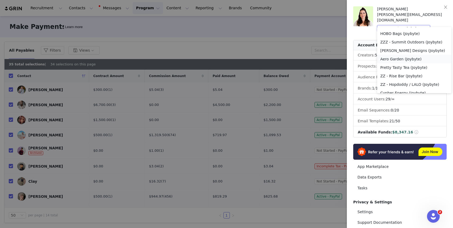
scroll to position [43, 0]
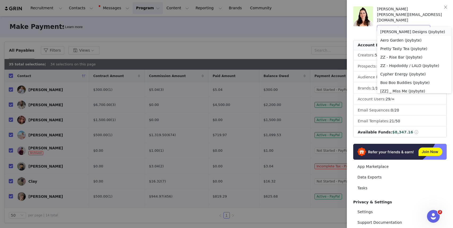
click at [409, 33] on li "[PERSON_NAME] Designs (Joybyte)" at bounding box center [414, 32] width 74 height 8
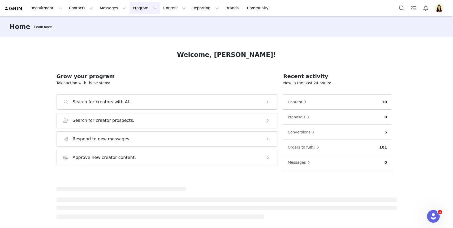
click at [133, 10] on button "Program Program" at bounding box center [144, 8] width 30 height 12
click at [135, 44] on p "Payments" at bounding box center [134, 43] width 18 height 6
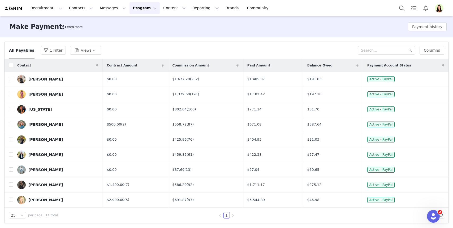
click at [444, 5] on button "Profile" at bounding box center [440, 8] width 17 height 8
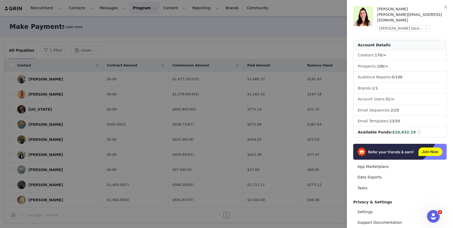
click at [278, 37] on div at bounding box center [226, 114] width 453 height 228
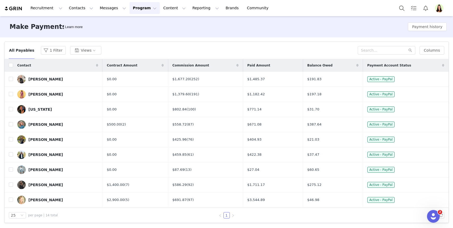
click at [139, 8] on button "Program Program" at bounding box center [144, 8] width 30 height 12
click at [141, 40] on p "Payments" at bounding box center [134, 43] width 18 height 6
click at [195, 5] on button "Reporting Reporting" at bounding box center [205, 8] width 33 height 12
click at [190, 20] on link "Dashboard" at bounding box center [197, 24] width 42 height 10
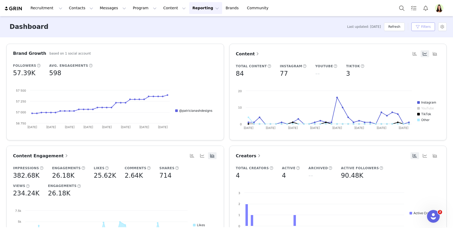
click at [420, 27] on button "Filters" at bounding box center [423, 27] width 24 height 8
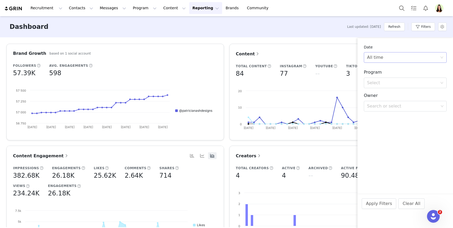
click at [397, 59] on div "All time" at bounding box center [403, 58] width 73 height 10
click at [383, 93] on li "Custom" at bounding box center [405, 94] width 83 height 8
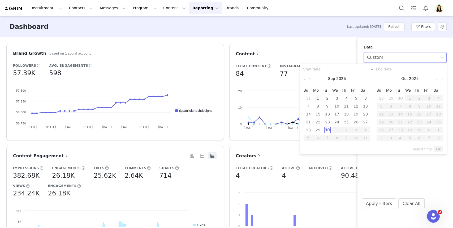
click at [319, 99] on div "1" at bounding box center [318, 98] width 6 height 6
type input "09/01/2025"
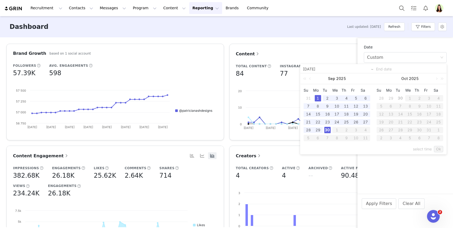
click at [327, 127] on div "30" at bounding box center [327, 130] width 6 height 6
type input "09/30/2025"
type input "09/01/2025"
type input "09/30/2025"
click at [444, 150] on div "select time Ok" at bounding box center [373, 149] width 146 height 10
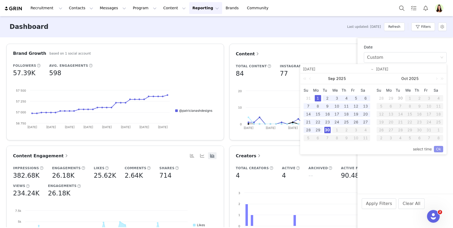
click at [441, 150] on link "Ok" at bounding box center [438, 149] width 9 height 6
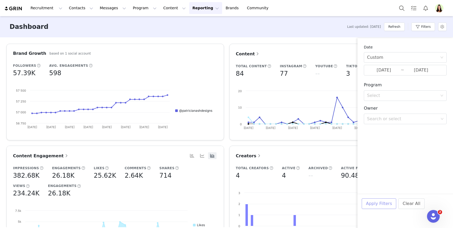
click at [386, 202] on button "Apply Filters" at bounding box center [379, 204] width 34 height 11
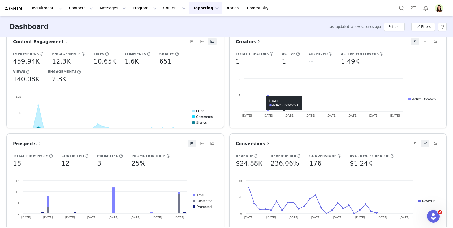
scroll to position [115, 0]
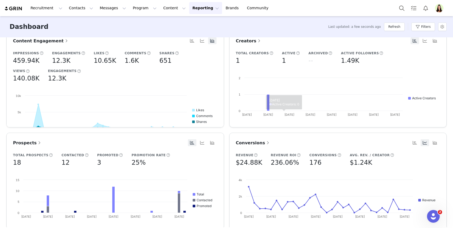
click at [254, 145] on span "Conversions" at bounding box center [253, 143] width 34 height 5
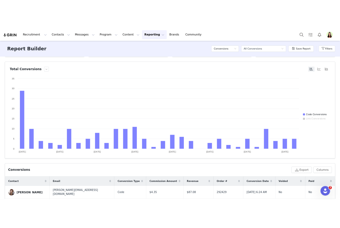
scroll to position [82, 0]
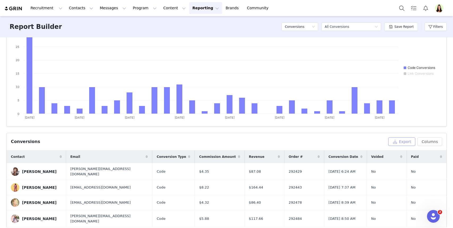
click at [406, 143] on button "Export" at bounding box center [401, 142] width 27 height 8
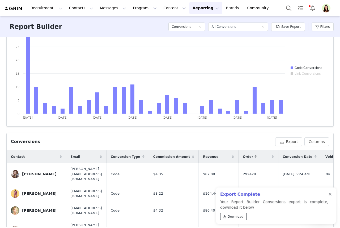
click at [226, 216] on span at bounding box center [224, 217] width 5 height 5
click at [327, 8] on img "Profile" at bounding box center [326, 8] width 8 height 8
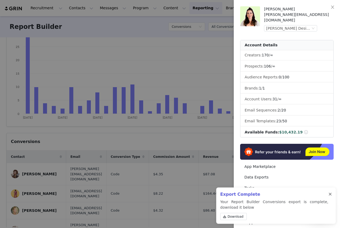
click at [329, 193] on div at bounding box center [329, 195] width 3 height 4
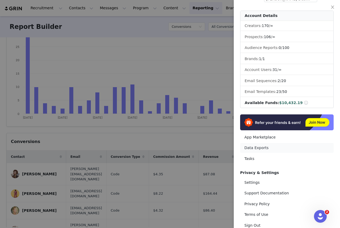
scroll to position [40, 0]
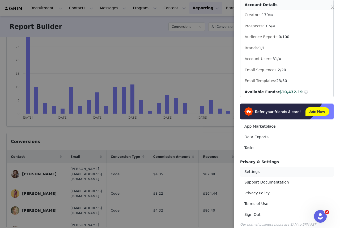
click at [254, 168] on link "Settings" at bounding box center [286, 172] width 93 height 10
select select "America/[GEOGRAPHIC_DATA]"
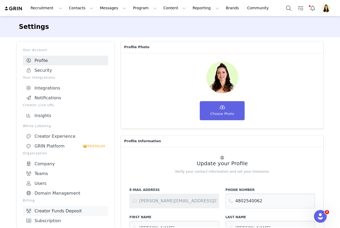
click at [53, 206] on link "Creator Funds Deposit" at bounding box center [65, 211] width 85 height 10
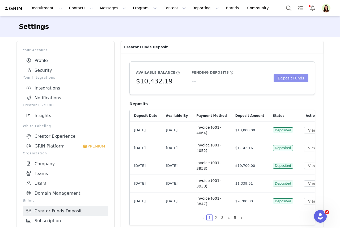
click at [283, 77] on button "Deposit Funds" at bounding box center [290, 78] width 35 height 8
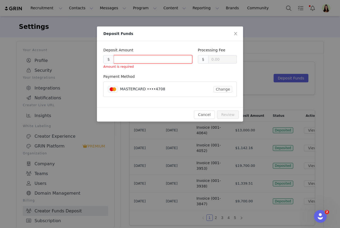
type input "0.30"
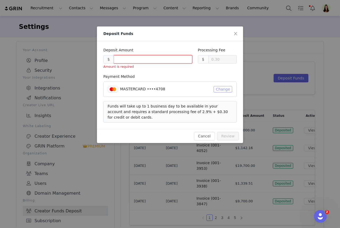
click at [223, 91] on button "Change" at bounding box center [222, 89] width 19 height 6
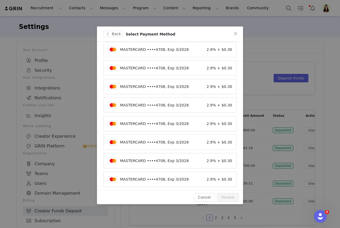
scroll to position [301, 0]
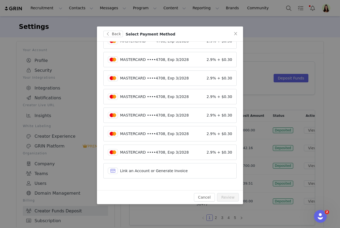
click at [164, 175] on article "Link an Account or Generate Invoice" at bounding box center [169, 170] width 133 height 15
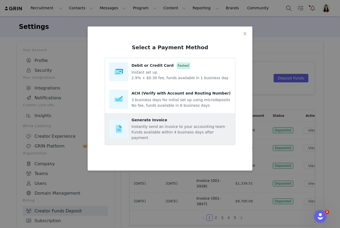
click at [178, 120] on div "Generate Invoice" at bounding box center [180, 121] width 99 height 6
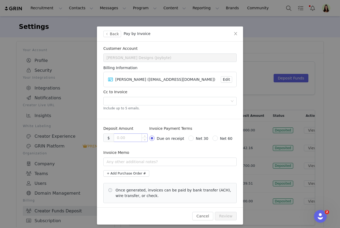
click at [132, 139] on input at bounding box center [130, 138] width 33 height 8
type input "1338.42"
click at [141, 164] on input "text" at bounding box center [169, 162] width 133 height 8
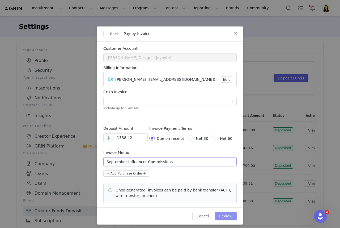
type input "September Influencer Commissions"
click at [222, 220] on button "Review" at bounding box center [226, 216] width 22 height 8
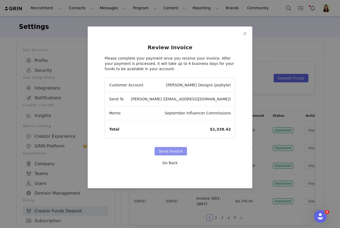
click at [175, 150] on button "Send Invoice" at bounding box center [170, 151] width 32 height 8
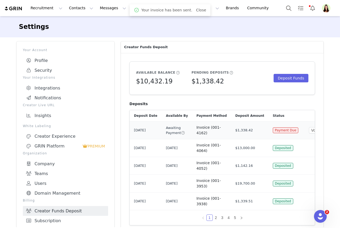
click at [323, 130] on button "View" at bounding box center [331, 130] width 17 height 6
